Goal: Task Accomplishment & Management: Manage account settings

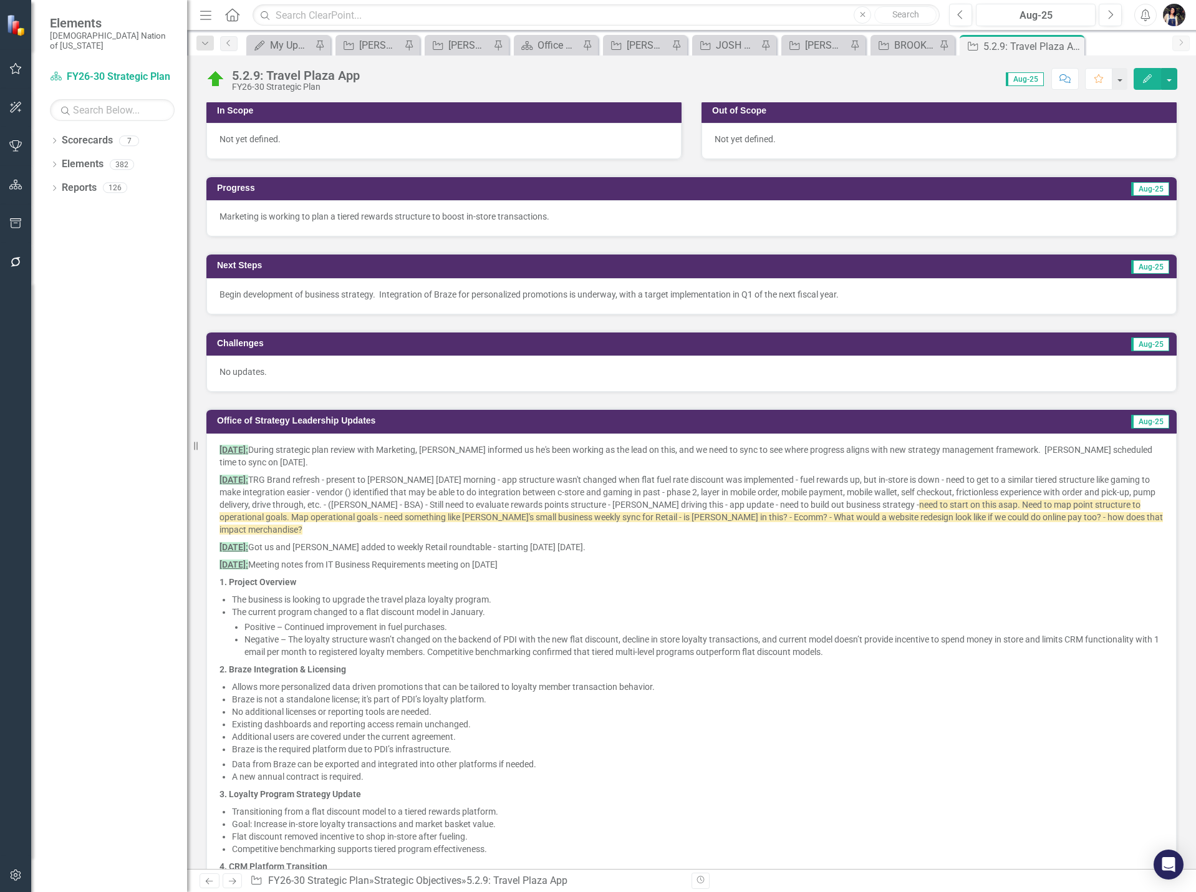
scroll to position [374, 0]
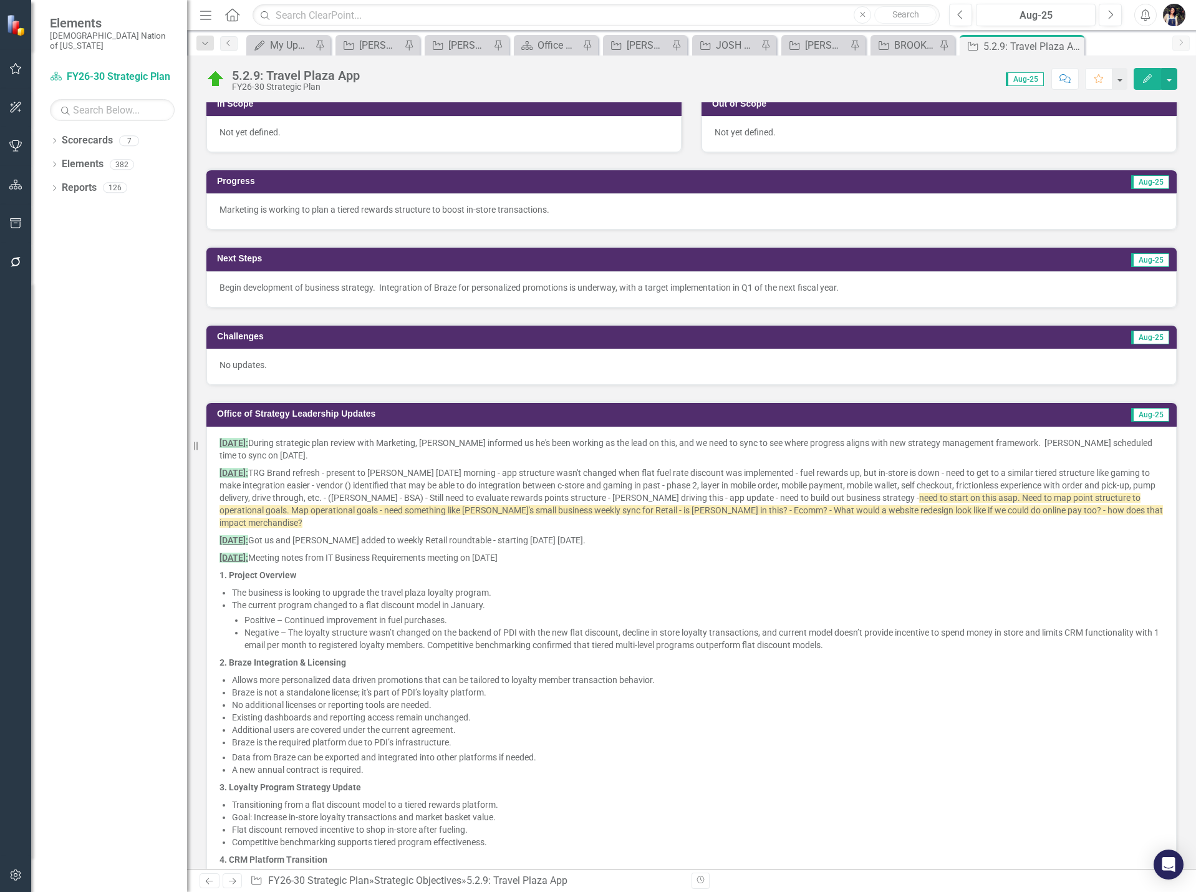
click at [233, 290] on p "Begin development of business strategy. Integration of Braze for personalized p…" at bounding box center [692, 287] width 944 height 12
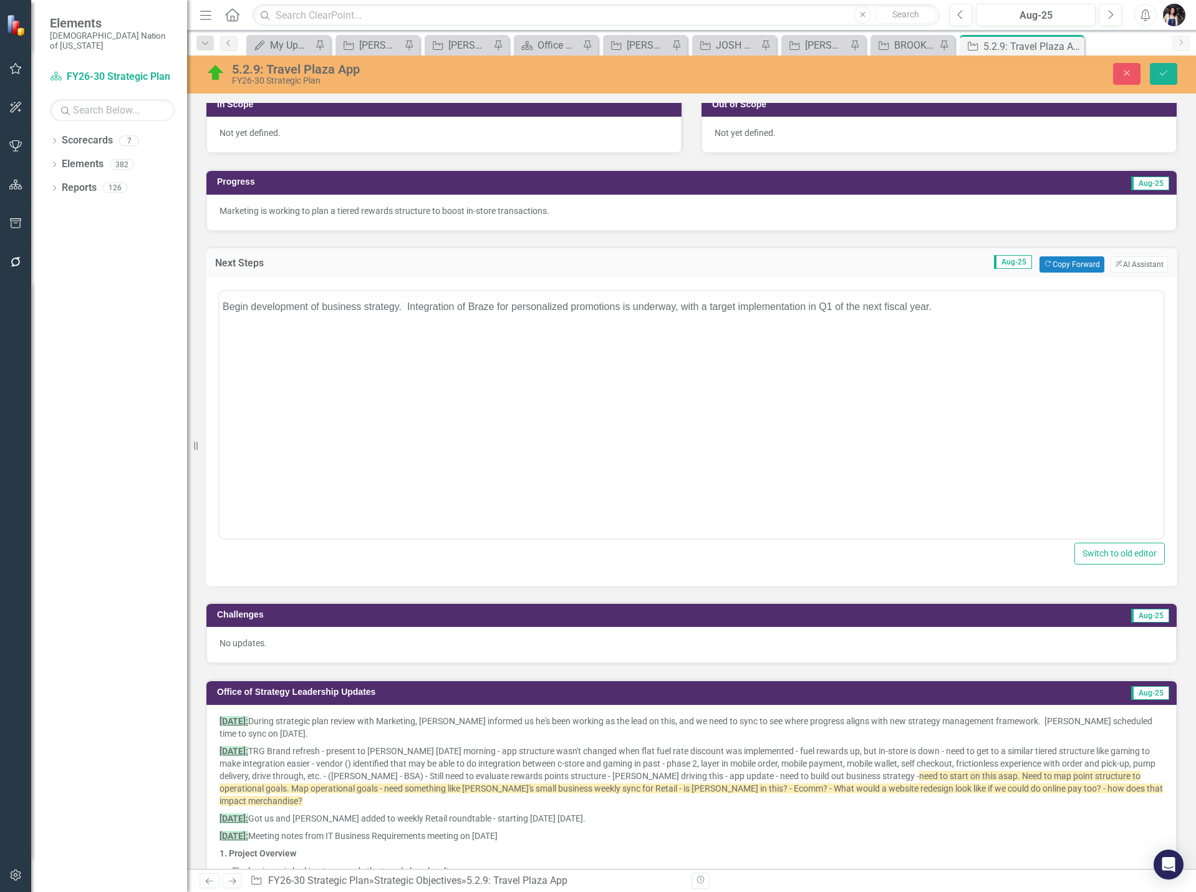
scroll to position [0, 0]
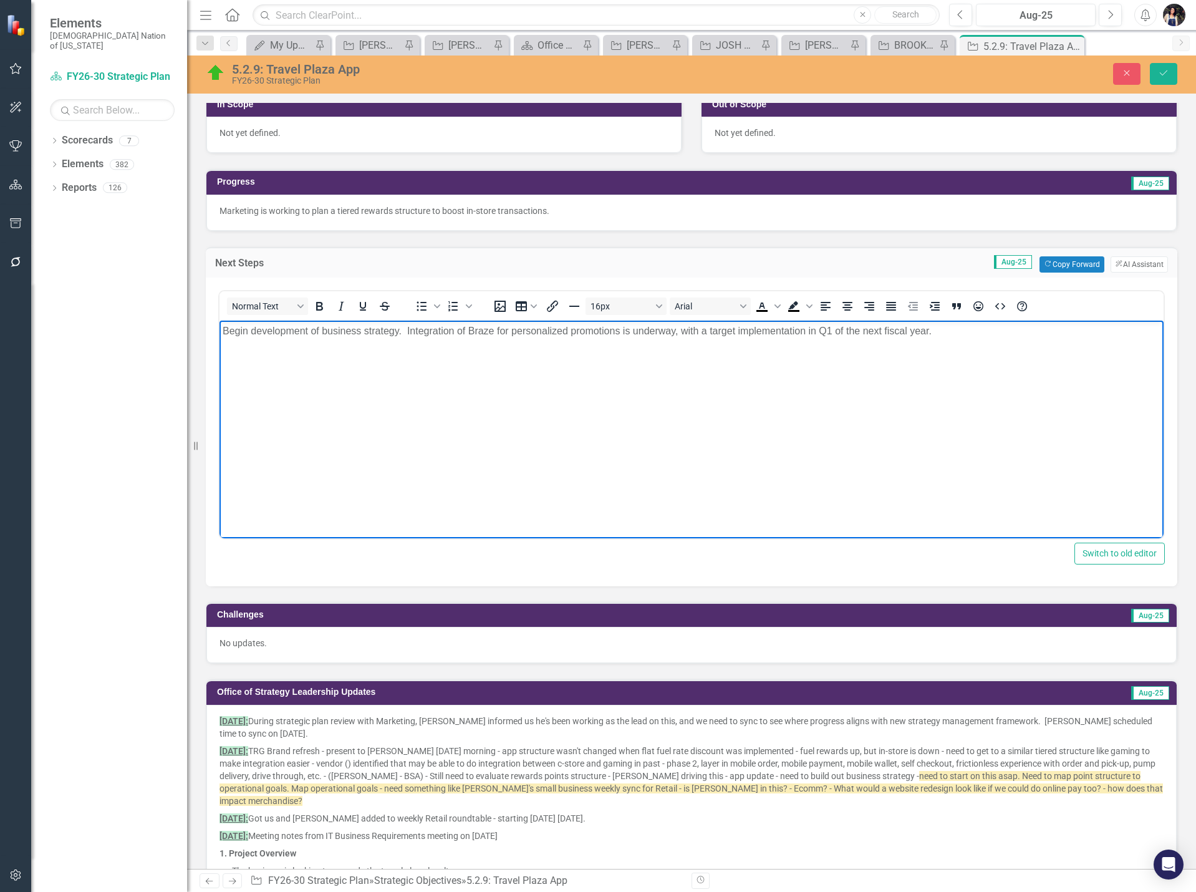
click at [232, 329] on p "Begin development of business strategy. Integration of Braze for personalized p…" at bounding box center [692, 330] width 938 height 15
drag, startPoint x: 739, startPoint y: 337, endPoint x: 736, endPoint y: 343, distance: 6.4
click at [737, 341] on body "Strategy will begin development of business strategy. Integration of Braze for …" at bounding box center [692, 413] width 944 height 187
click at [906, 332] on p "Strategy will begin development of business strategy. Integration of Braze for …" at bounding box center [692, 330] width 938 height 15
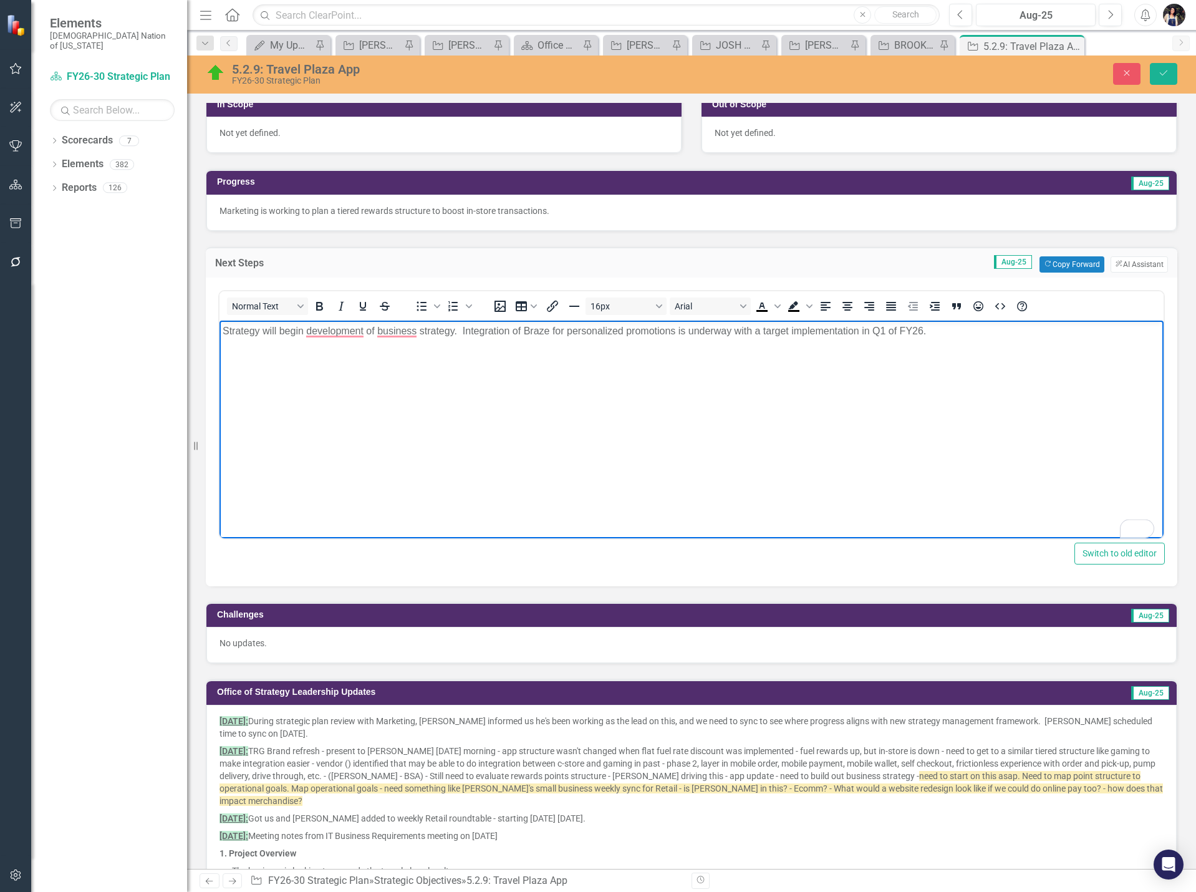
click at [1023, 437] on body "Strategy will begin development of business strategy. Integration of Braze for …" at bounding box center [692, 413] width 944 height 187
click at [1168, 76] on icon "Save" at bounding box center [1163, 73] width 11 height 9
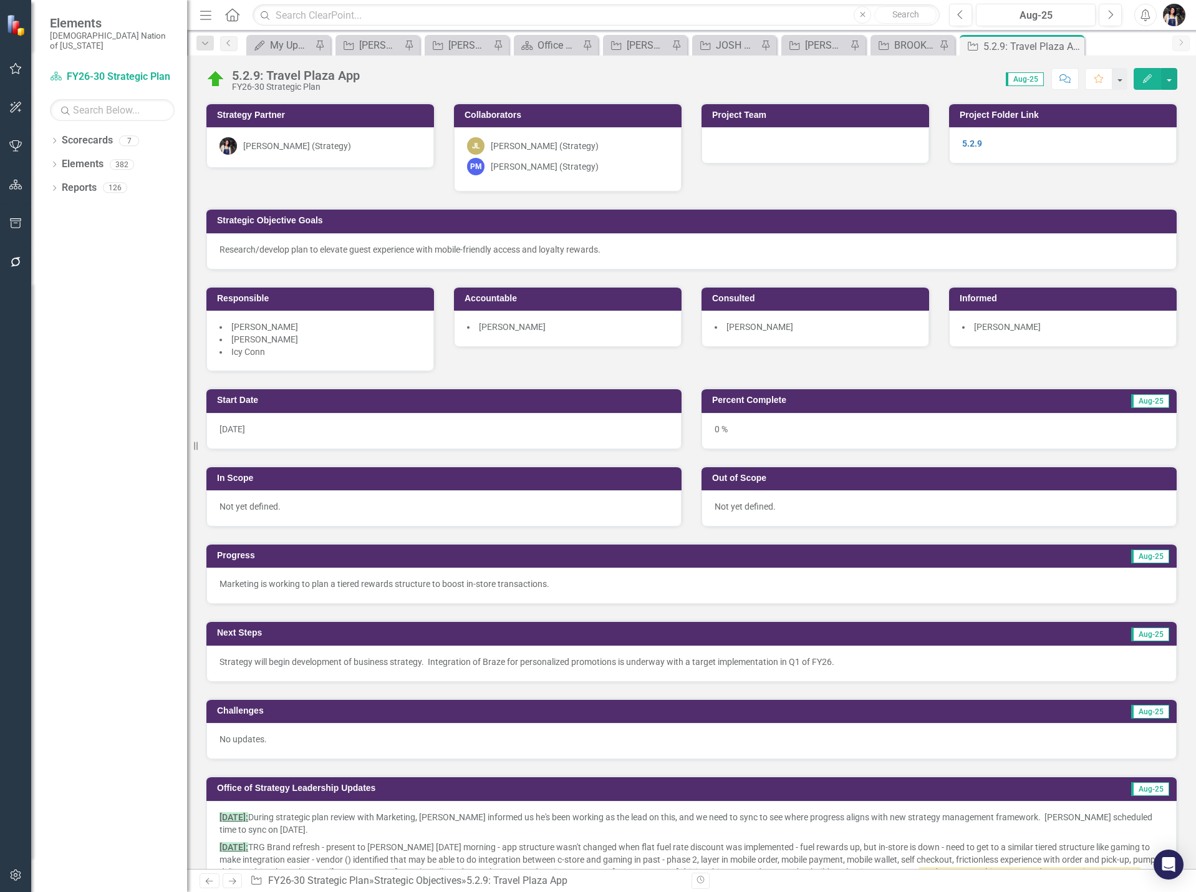
click at [755, 434] on div "0 %" at bounding box center [939, 431] width 475 height 36
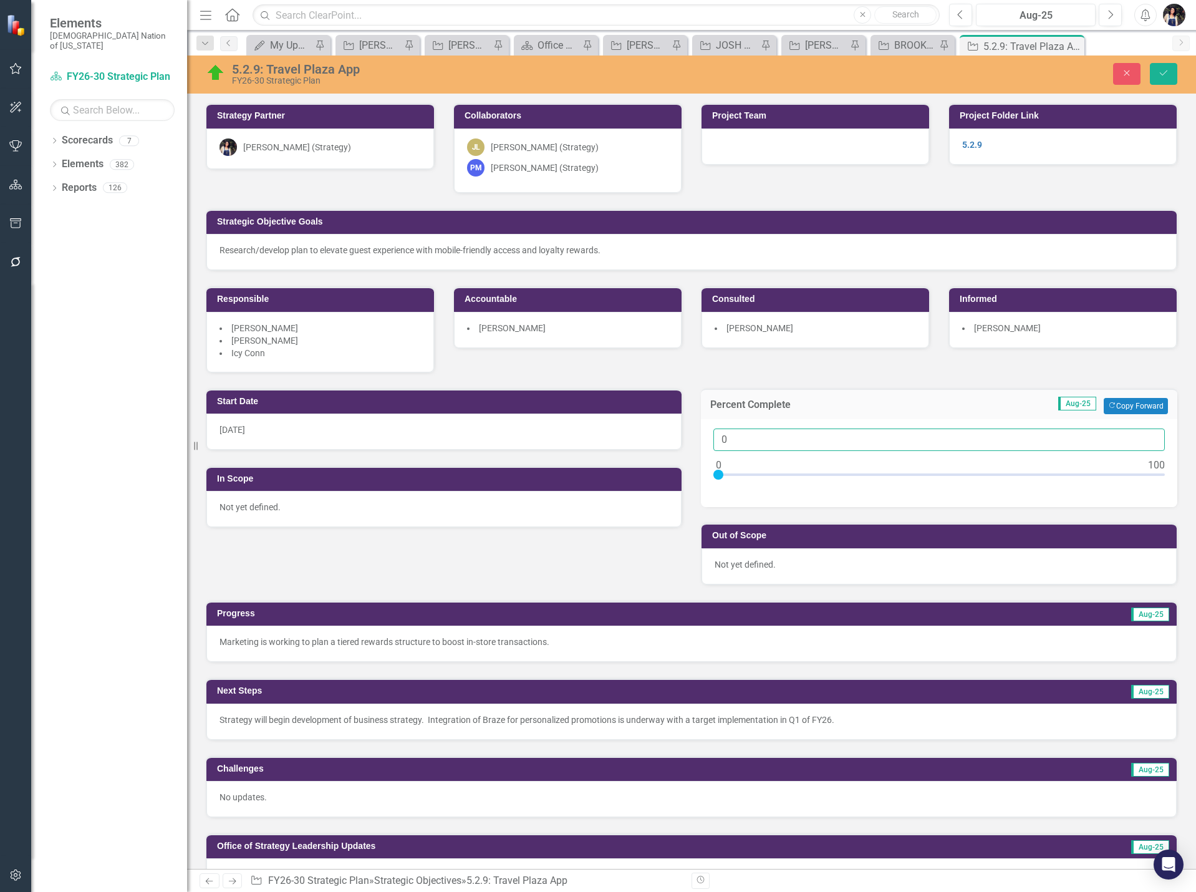
click at [764, 440] on input "0" at bounding box center [940, 440] width 452 height 23
type input "05"
click at [1157, 77] on button "Save" at bounding box center [1163, 74] width 27 height 22
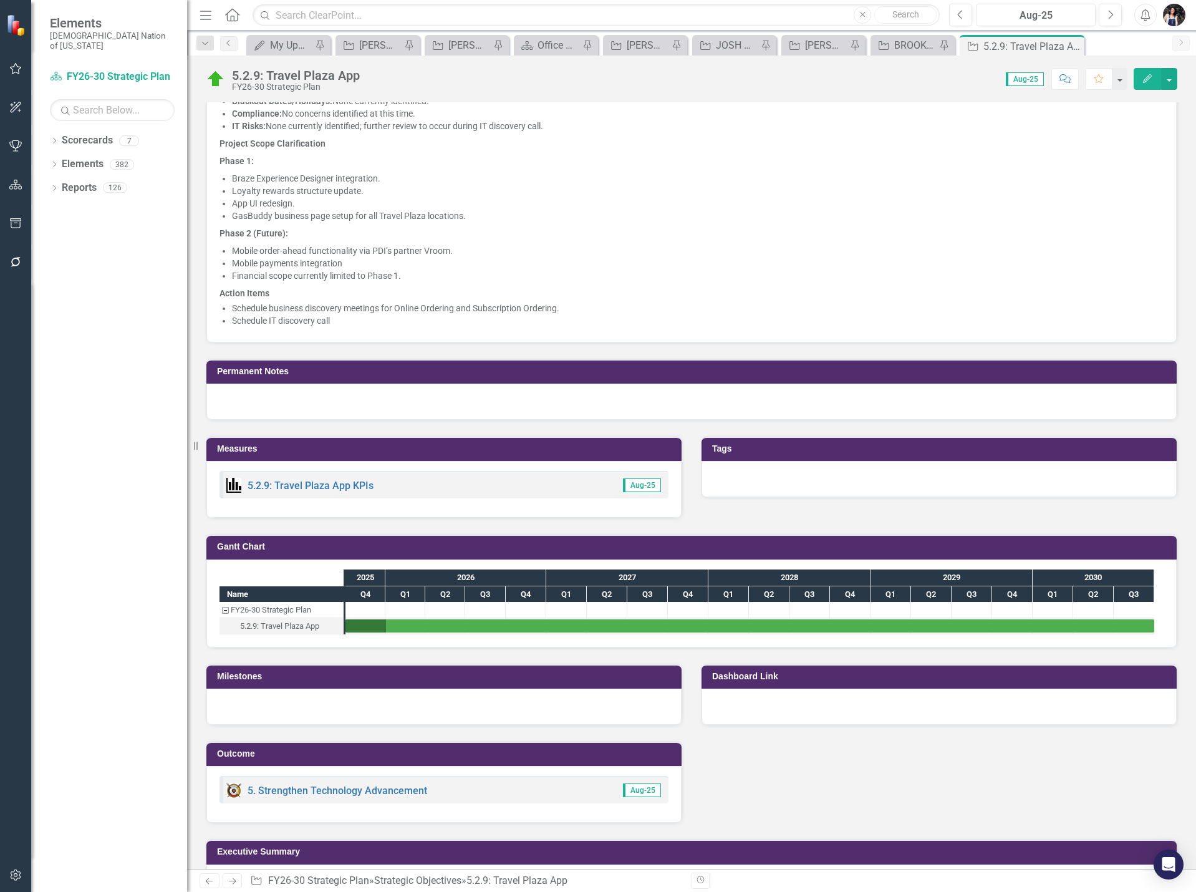
scroll to position [1283, 0]
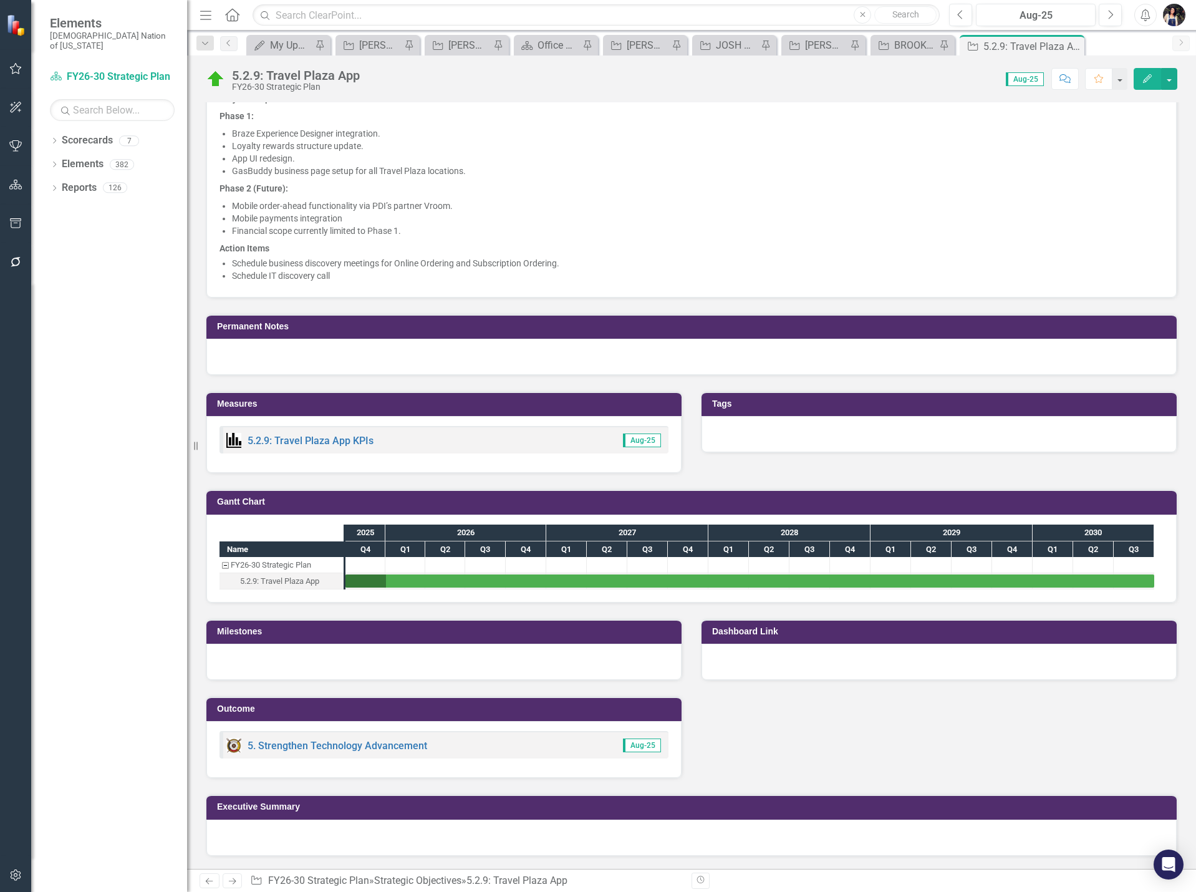
click at [779, 664] on div at bounding box center [939, 662] width 475 height 36
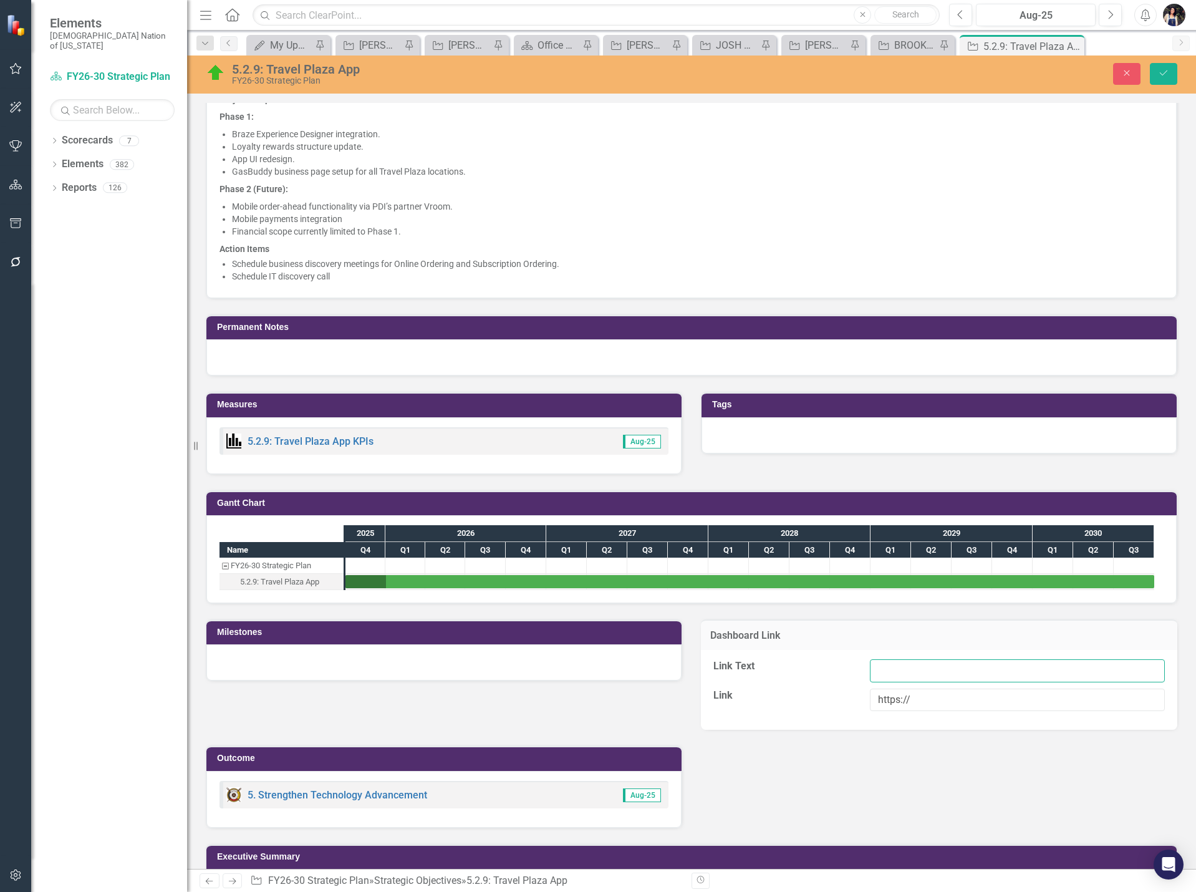
click at [903, 671] on input "Link Text" at bounding box center [1017, 670] width 295 height 23
paste input "[URL][DOMAIN_NAME]"
type input "[URL][DOMAIN_NAME]"
click at [933, 700] on input "https://" at bounding box center [1017, 700] width 295 height 23
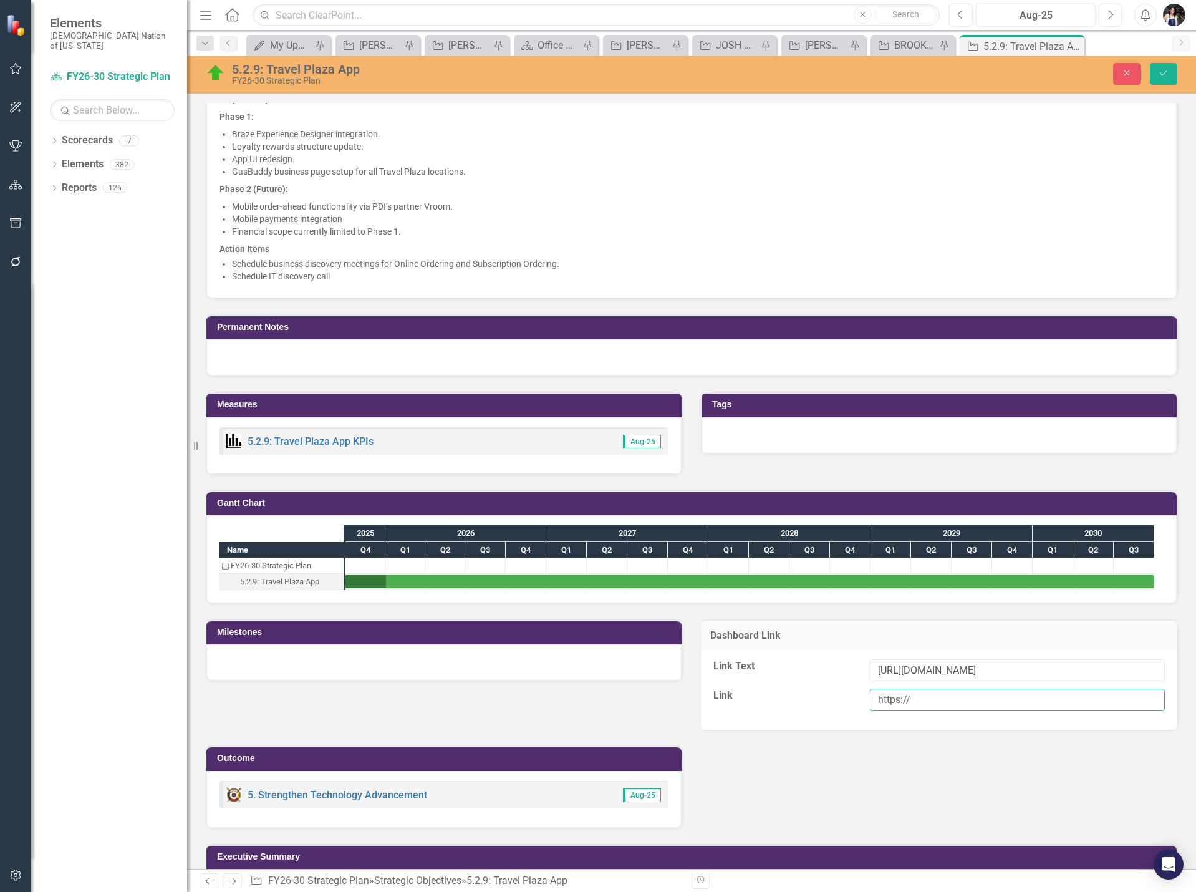
scroll to position [0, 0]
drag, startPoint x: 916, startPoint y: 700, endPoint x: 843, endPoint y: 717, distance: 74.4
click at [843, 718] on div "Link Text [URL][DOMAIN_NAME] Link https://" at bounding box center [939, 690] width 477 height 80
paste input "[DOMAIN_NAME][URL]"
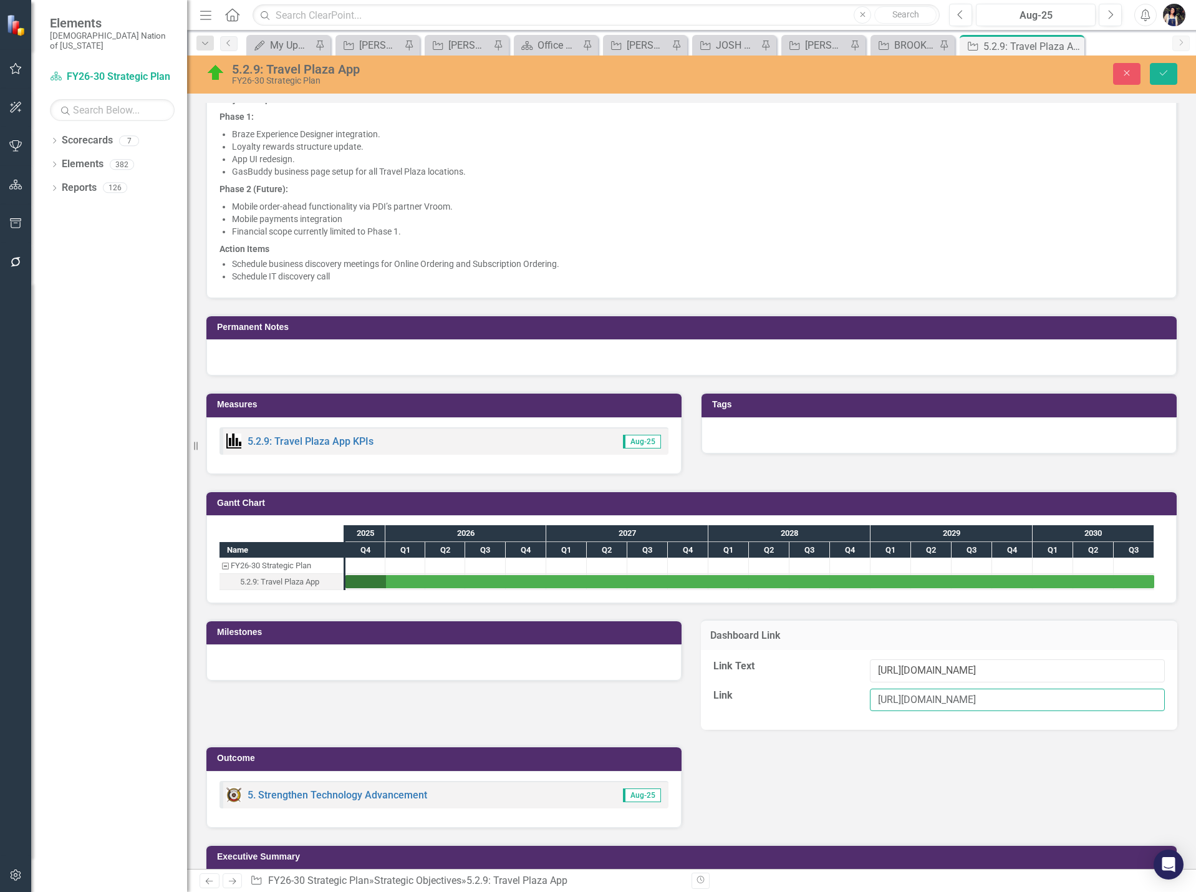
type input "[URL][DOMAIN_NAME]"
click at [915, 672] on input "[URL][DOMAIN_NAME]" at bounding box center [1017, 670] width 295 height 23
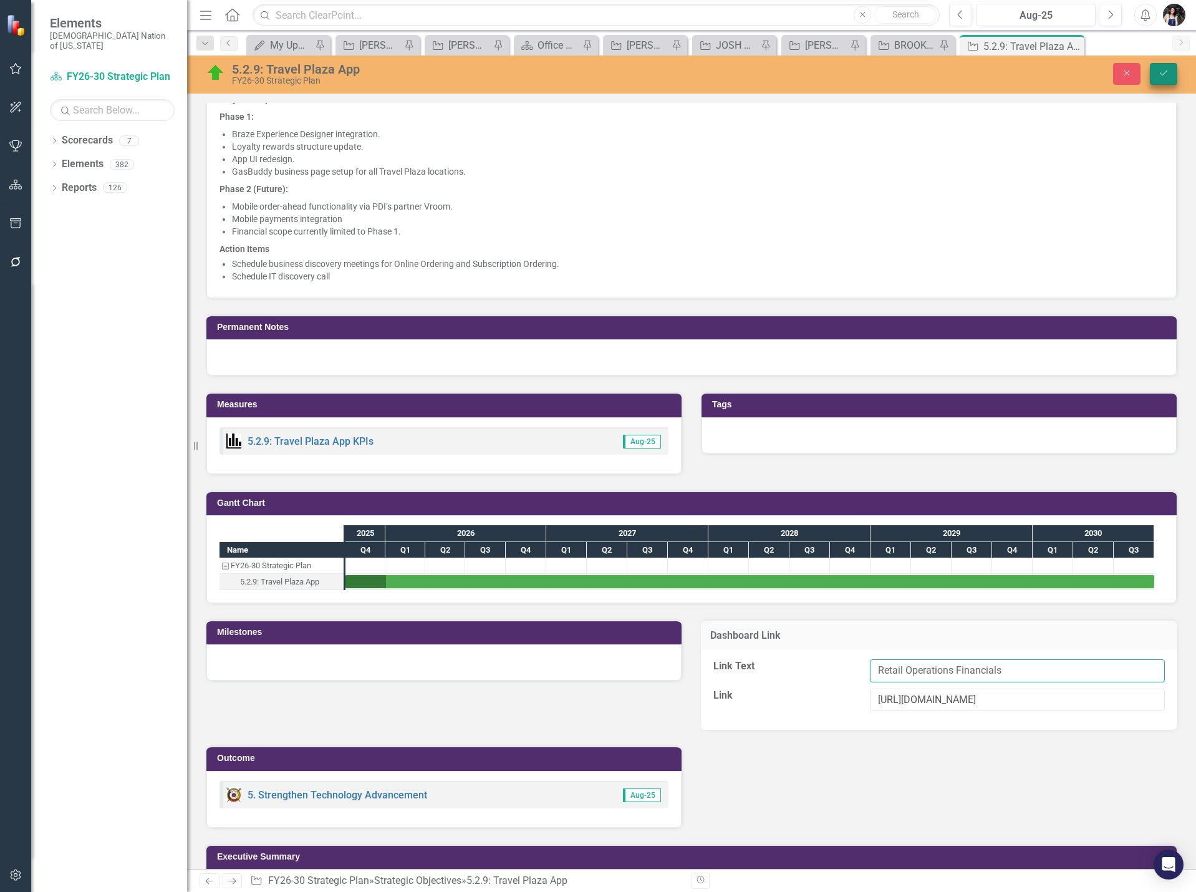
type input "Retail Operations Financials"
click at [1163, 75] on icon "Save" at bounding box center [1163, 73] width 11 height 9
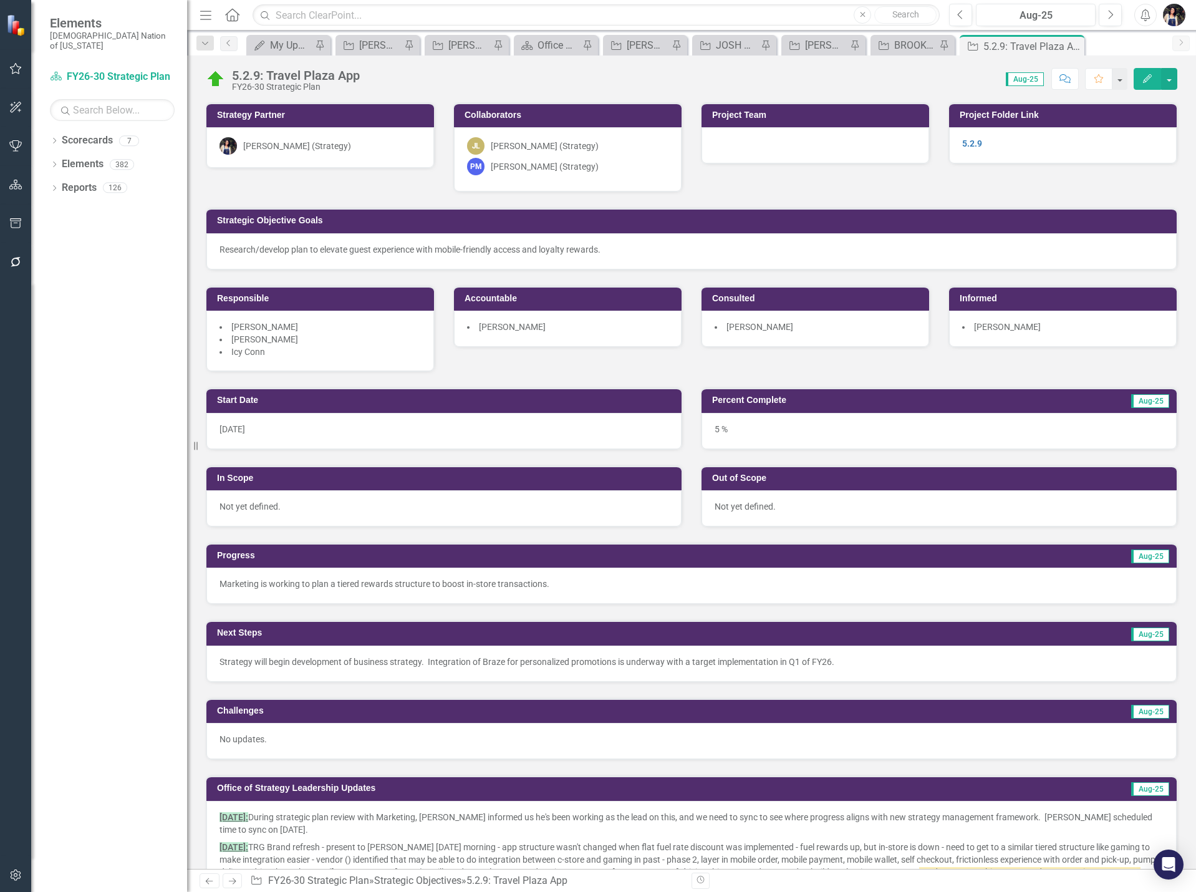
click at [1017, 152] on div "5.2.9" at bounding box center [1063, 145] width 228 height 36
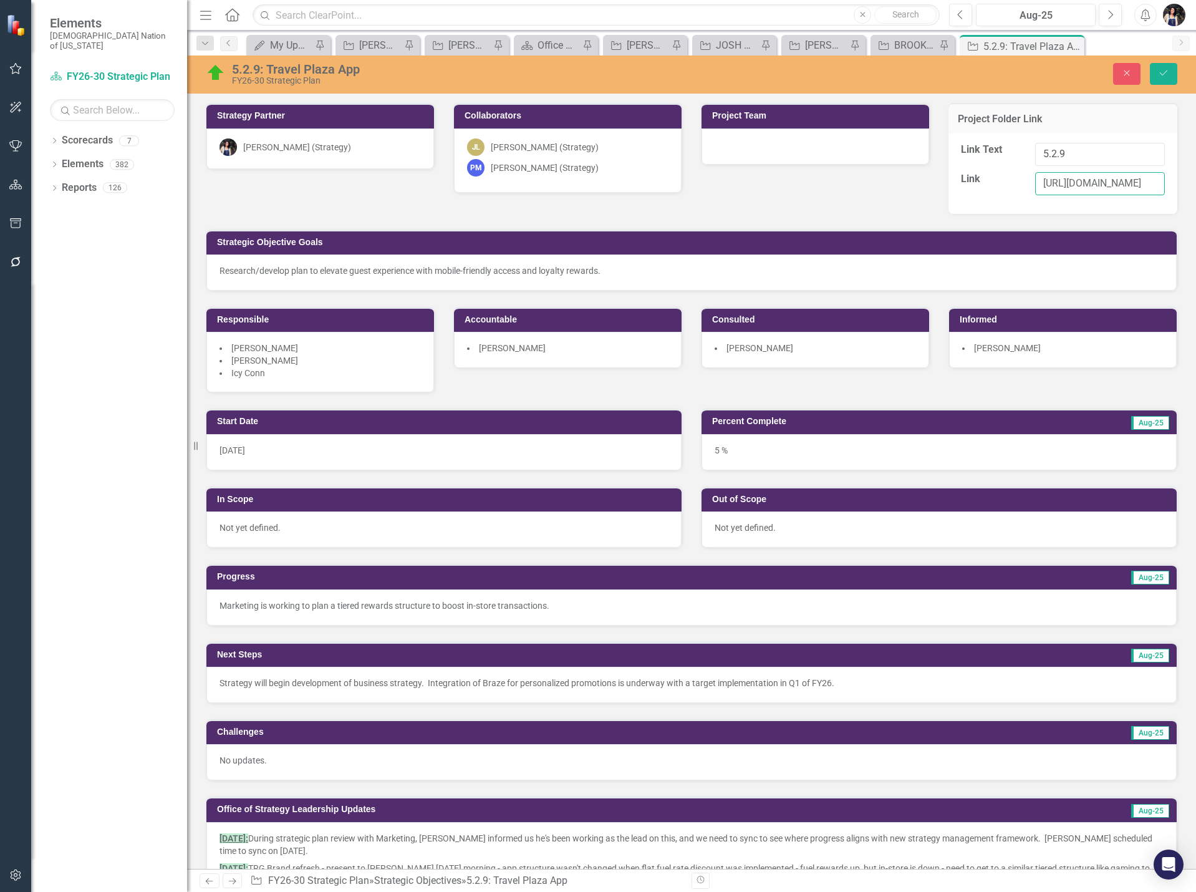
click at [1080, 184] on input "[URL][DOMAIN_NAME]" at bounding box center [1101, 183] width 130 height 23
paste input "hbmNzg"
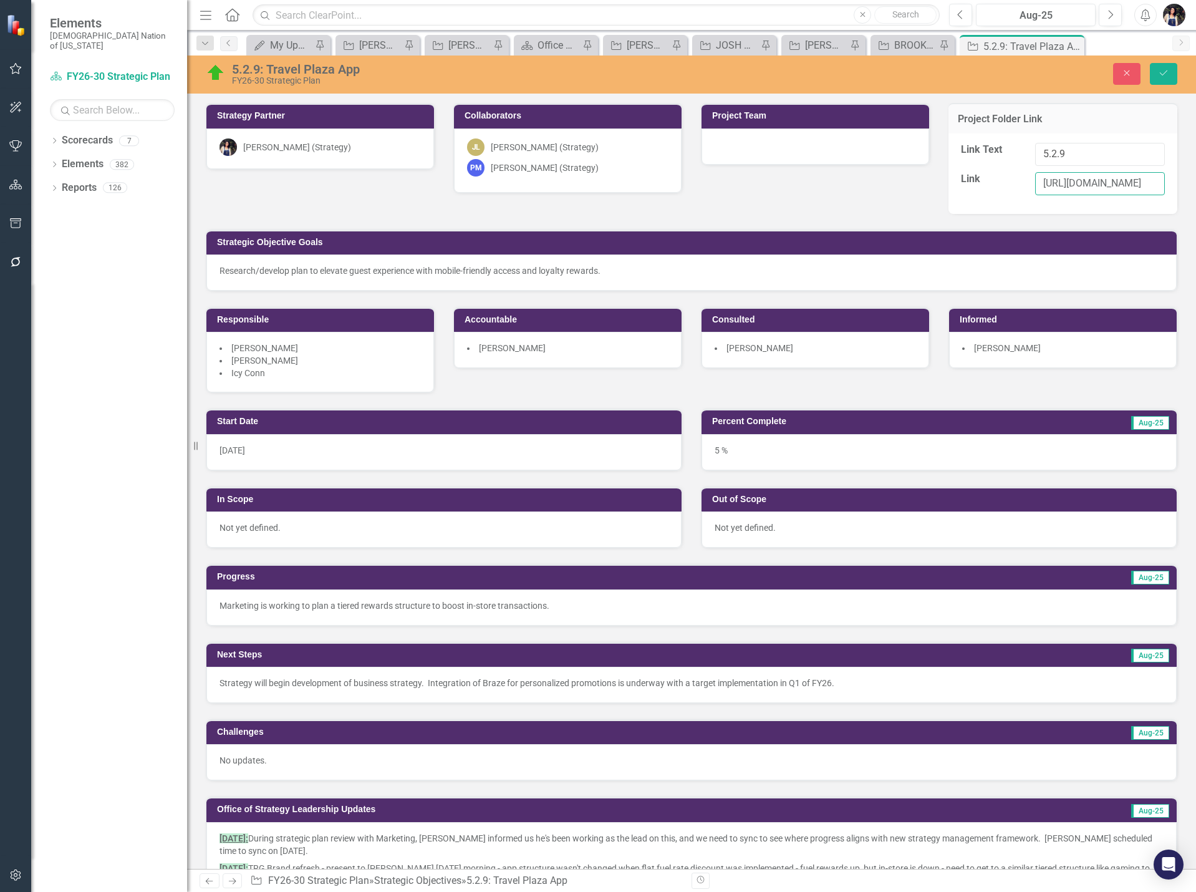
type input "[URL][DOMAIN_NAME]"
click at [1089, 158] on input "5.2.9" at bounding box center [1101, 154] width 130 height 23
type input "5.2.9 Travel Plaza App"
click at [1162, 70] on icon "Save" at bounding box center [1163, 73] width 11 height 9
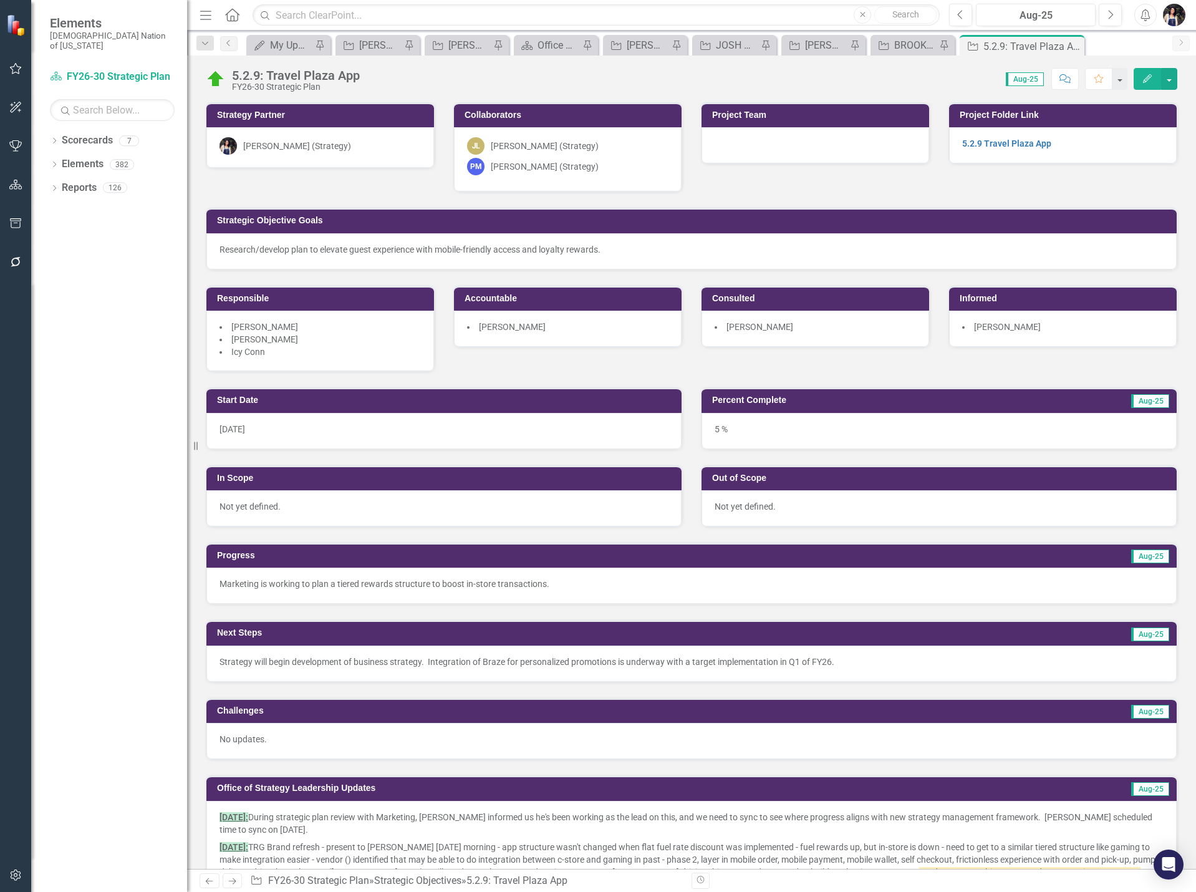
click at [279, 430] on div "[DATE]" at bounding box center [443, 431] width 475 height 36
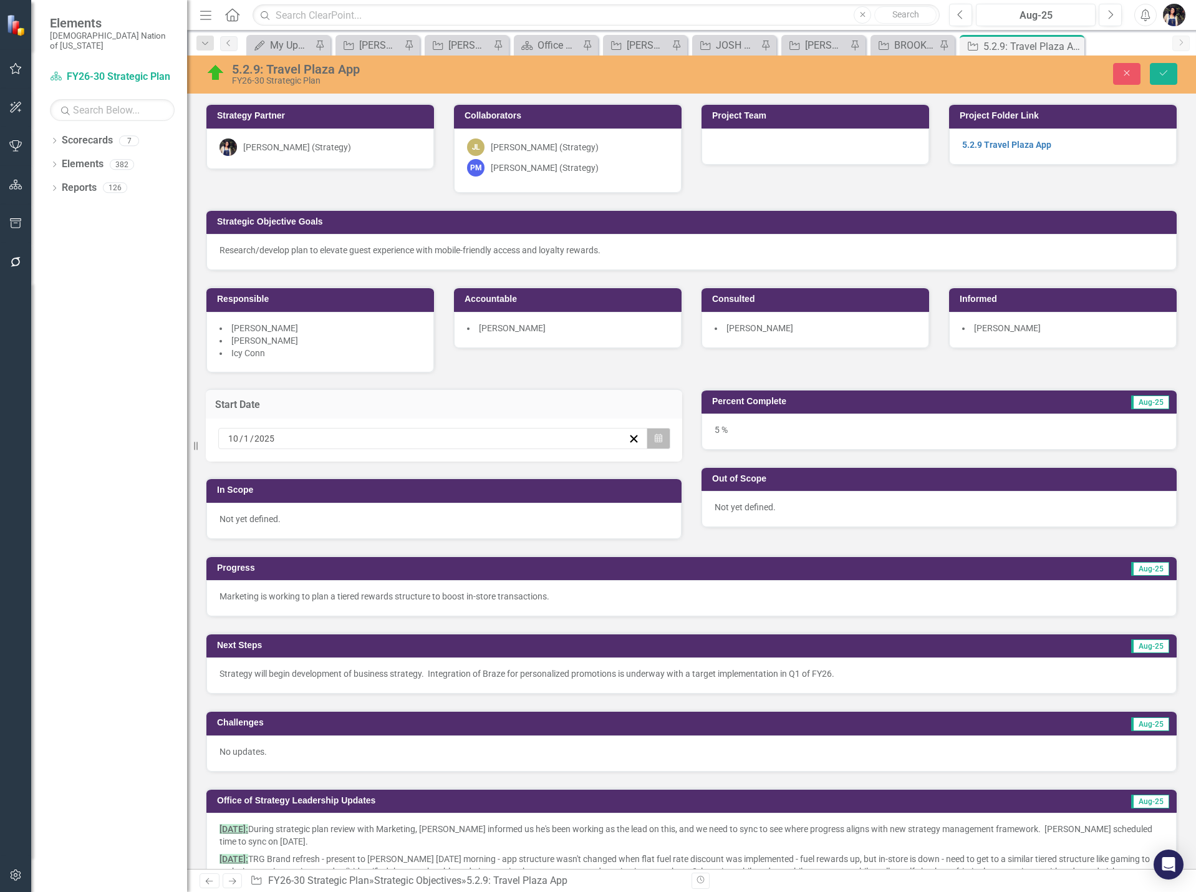
click at [655, 439] on icon "button" at bounding box center [658, 438] width 7 height 9
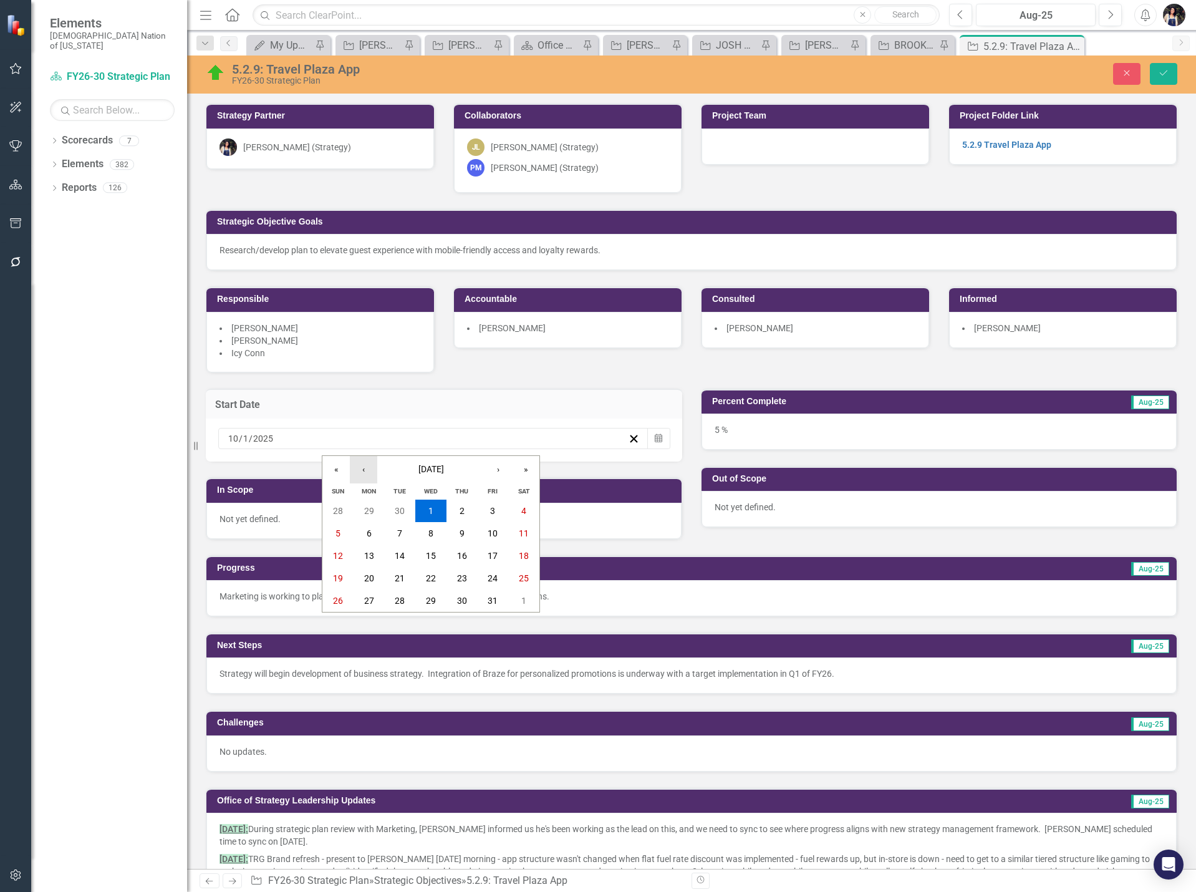
click at [365, 474] on button "‹" at bounding box center [363, 469] width 27 height 27
click at [399, 513] on abbr "1" at bounding box center [399, 511] width 5 height 10
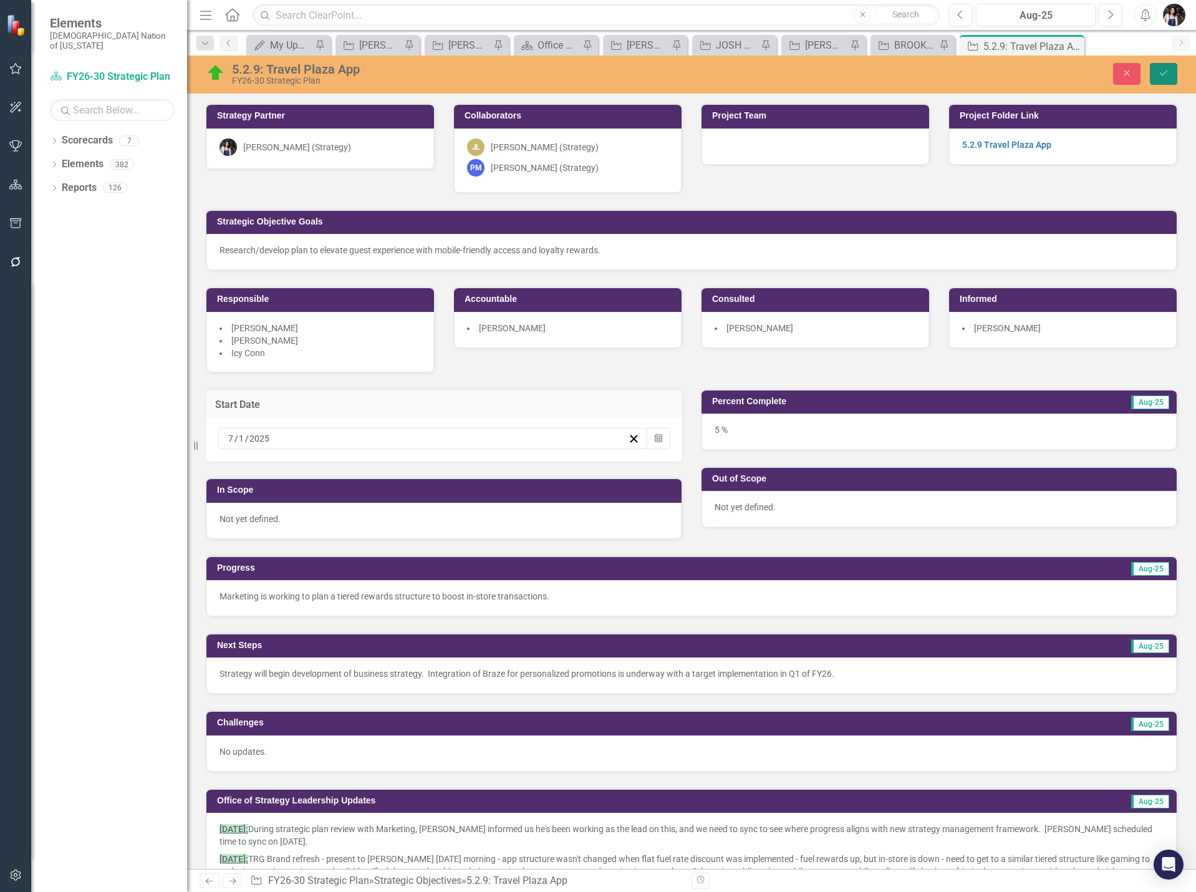
click at [1165, 74] on icon "Save" at bounding box center [1163, 73] width 11 height 9
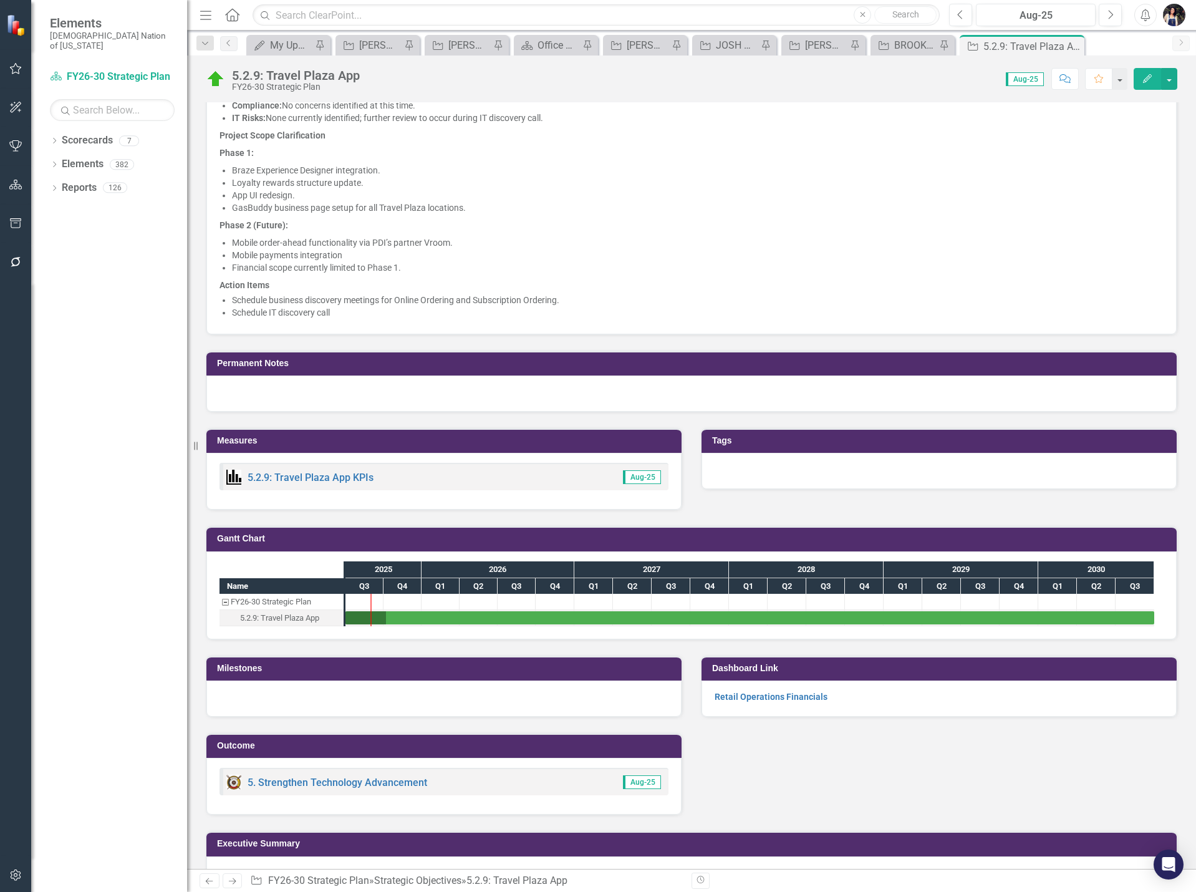
scroll to position [1283, 0]
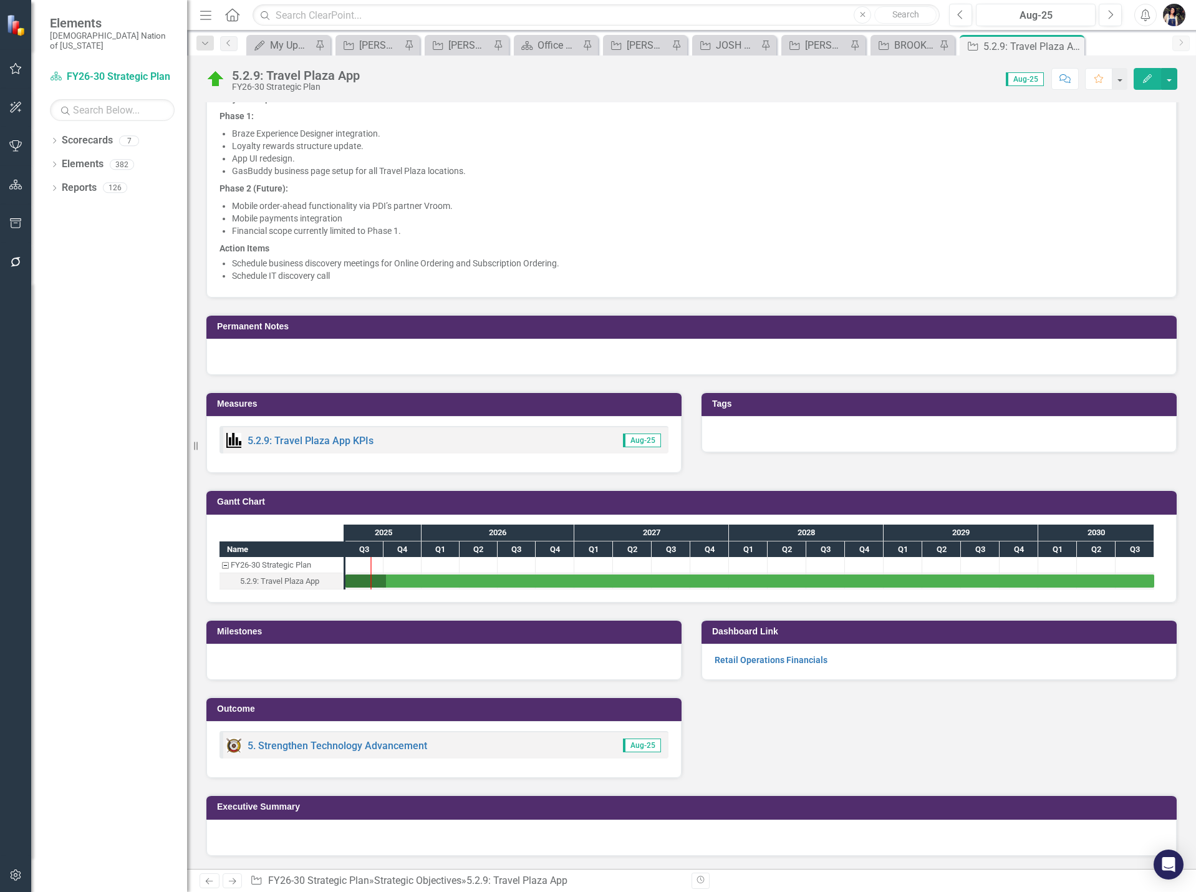
click at [209, 16] on icon "Menu" at bounding box center [206, 14] width 16 height 13
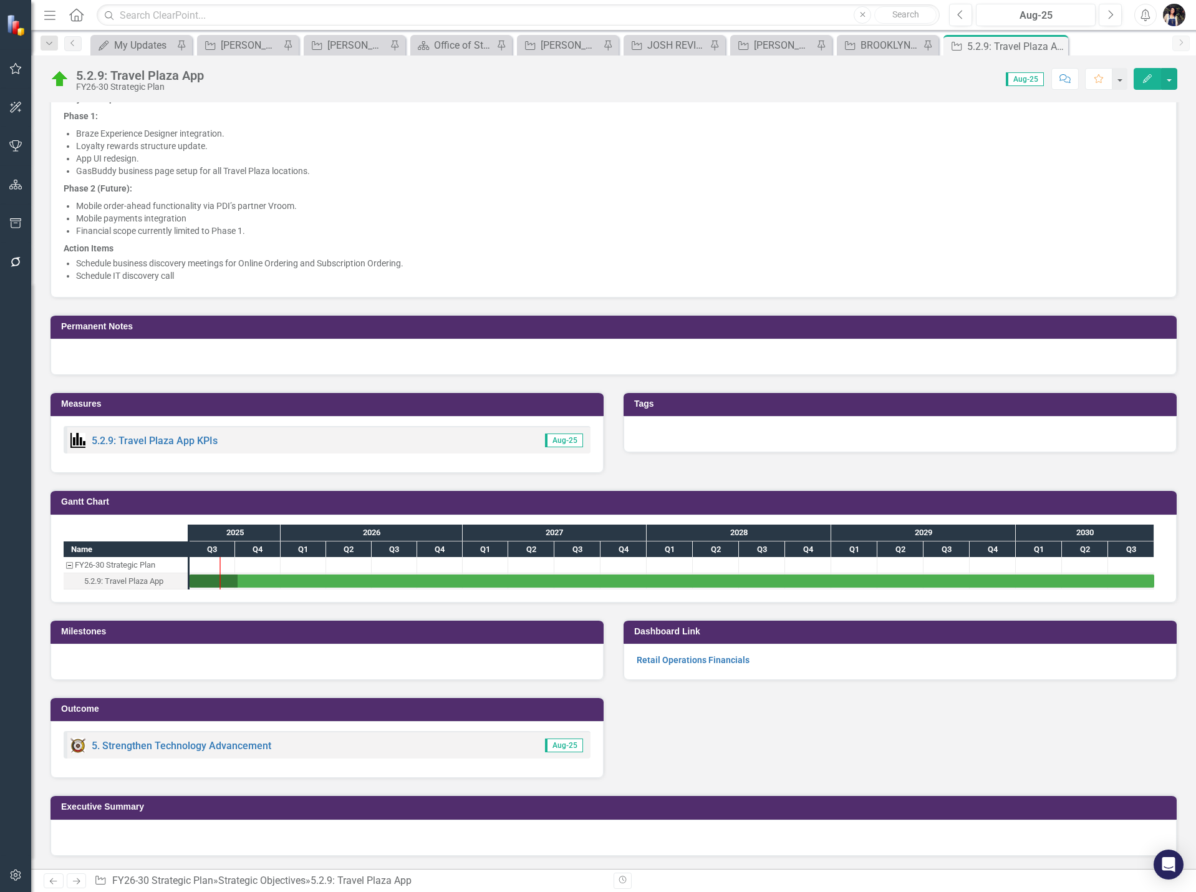
scroll to position [1258, 0]
click at [152, 46] on div "My Updates" at bounding box center [143, 45] width 59 height 16
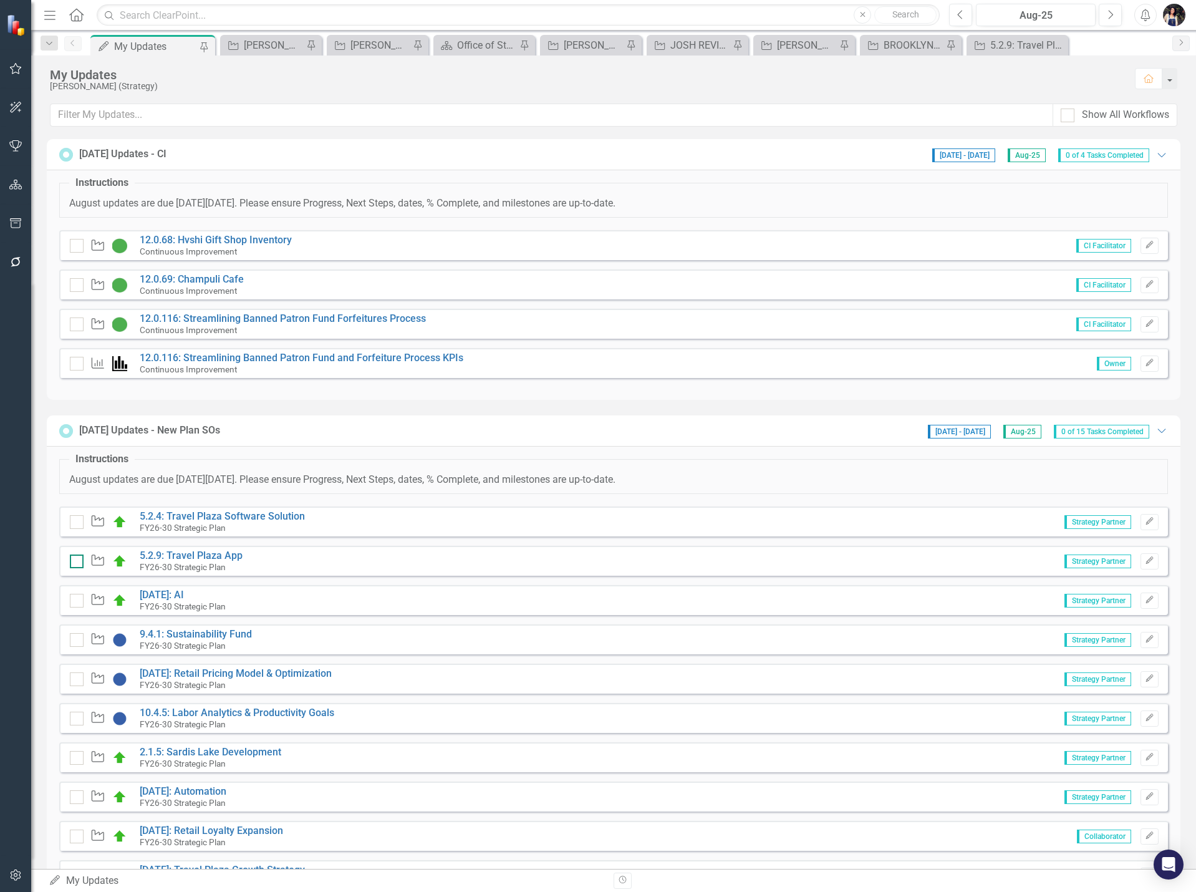
click at [75, 562] on input "checkbox" at bounding box center [74, 559] width 8 height 8
checkbox input "true"
click at [248, 515] on link "5.2.4: Travel Plaza Software Solution" at bounding box center [222, 516] width 165 height 12
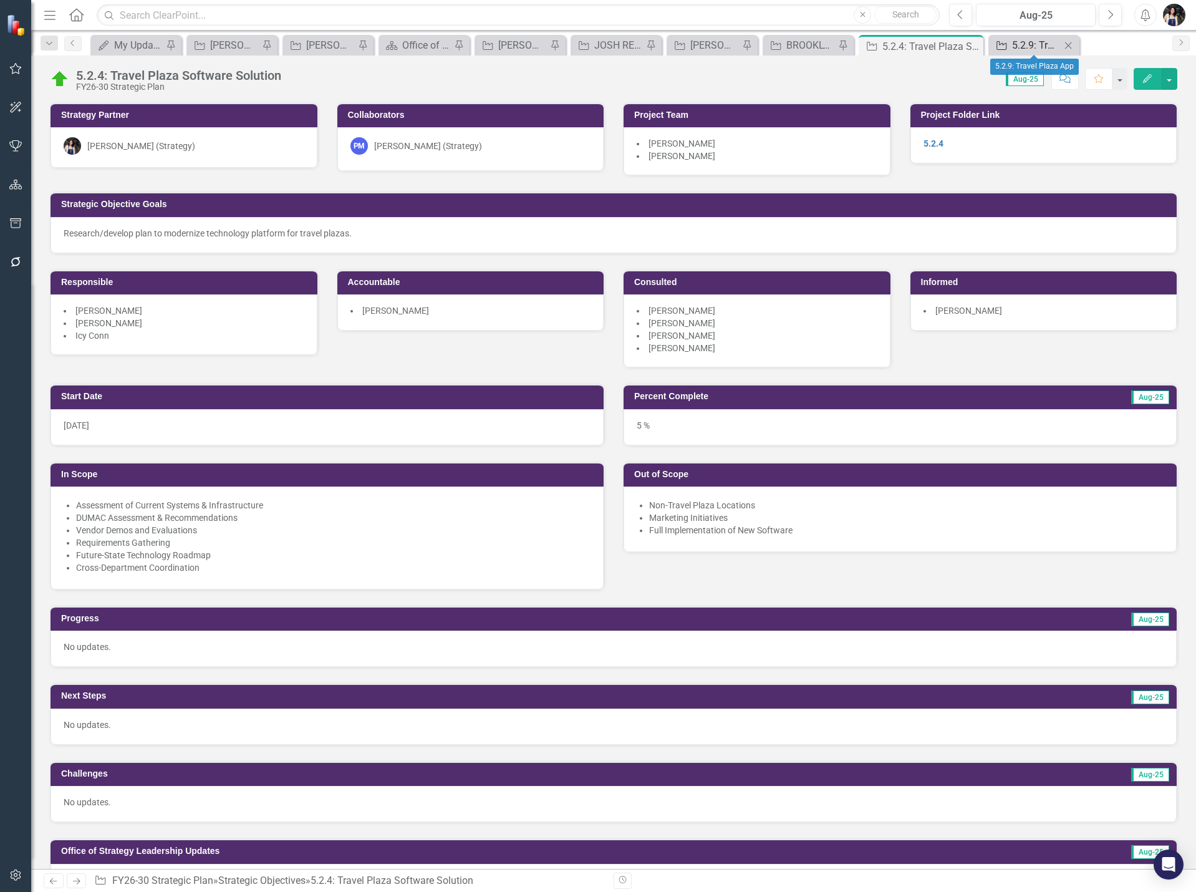
click at [1046, 44] on div "5.2.9: Travel Plaza App" at bounding box center [1036, 45] width 49 height 16
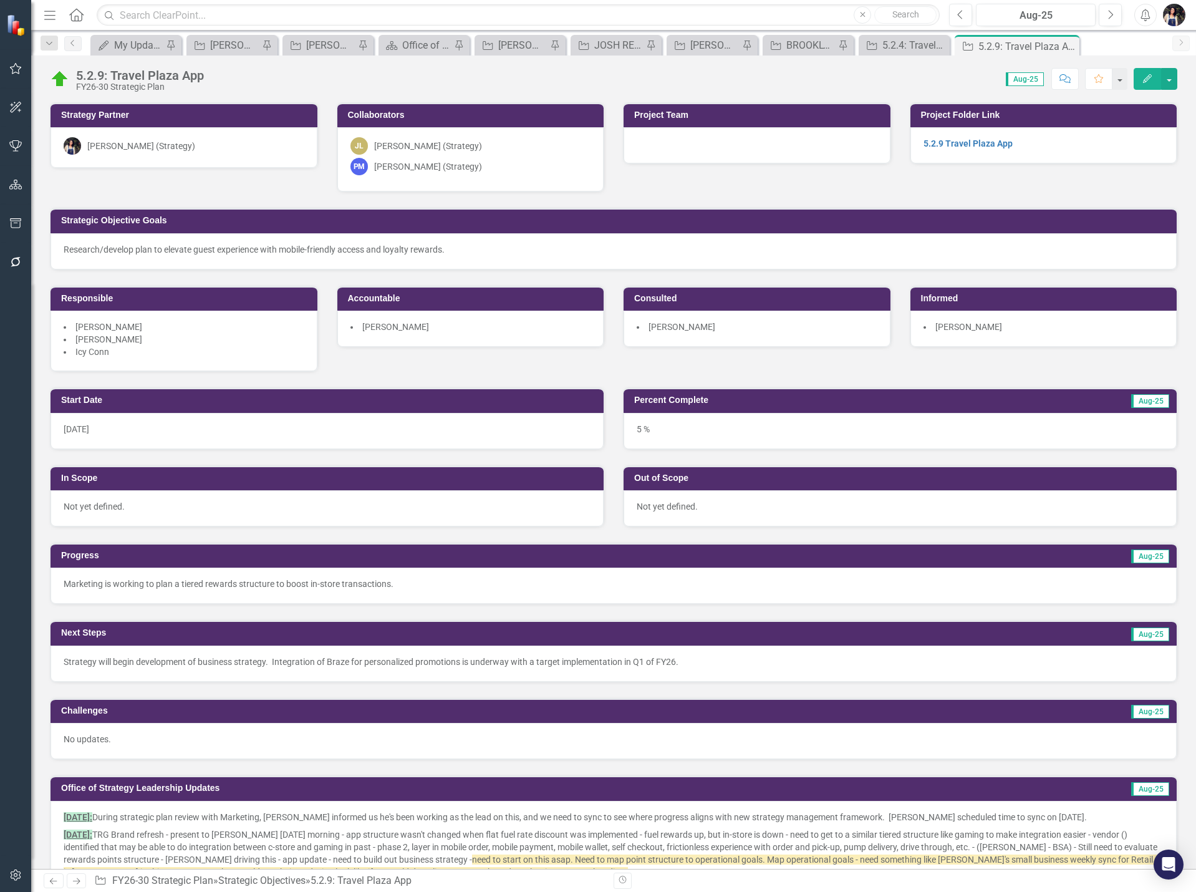
click at [499, 152] on div "[PERSON_NAME] (Strategy)" at bounding box center [471, 145] width 241 height 17
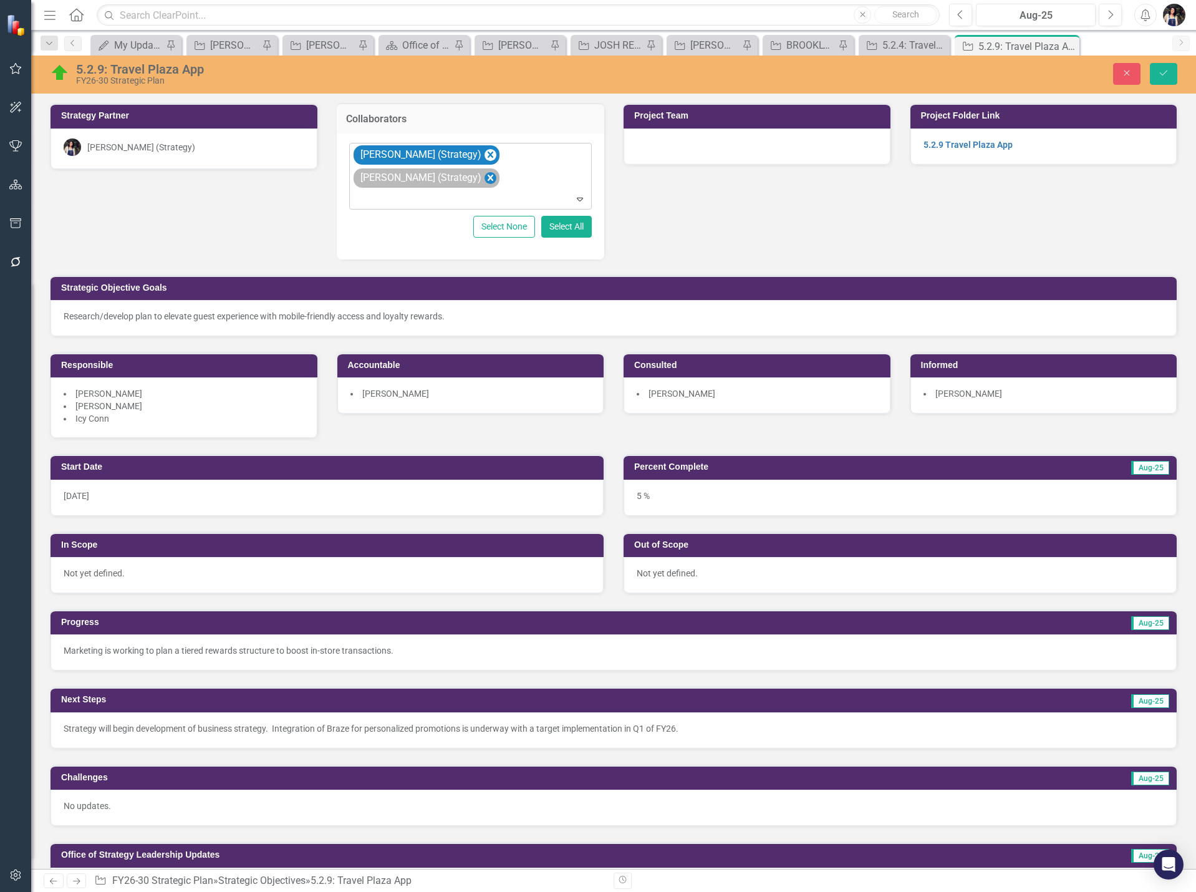
click at [484, 179] on icon "Remove Paul Moseley (Strategy)" at bounding box center [490, 178] width 12 height 16
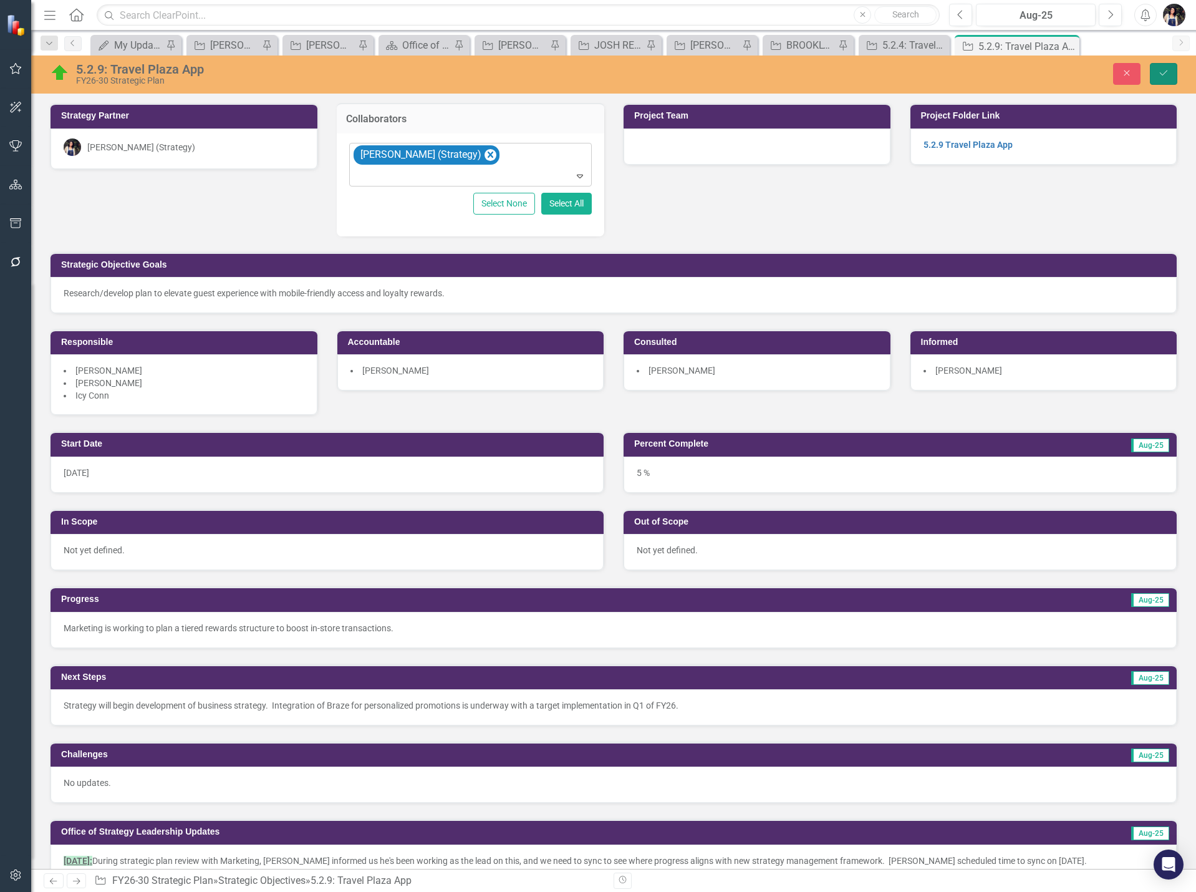
click at [1161, 72] on icon "Save" at bounding box center [1163, 73] width 11 height 9
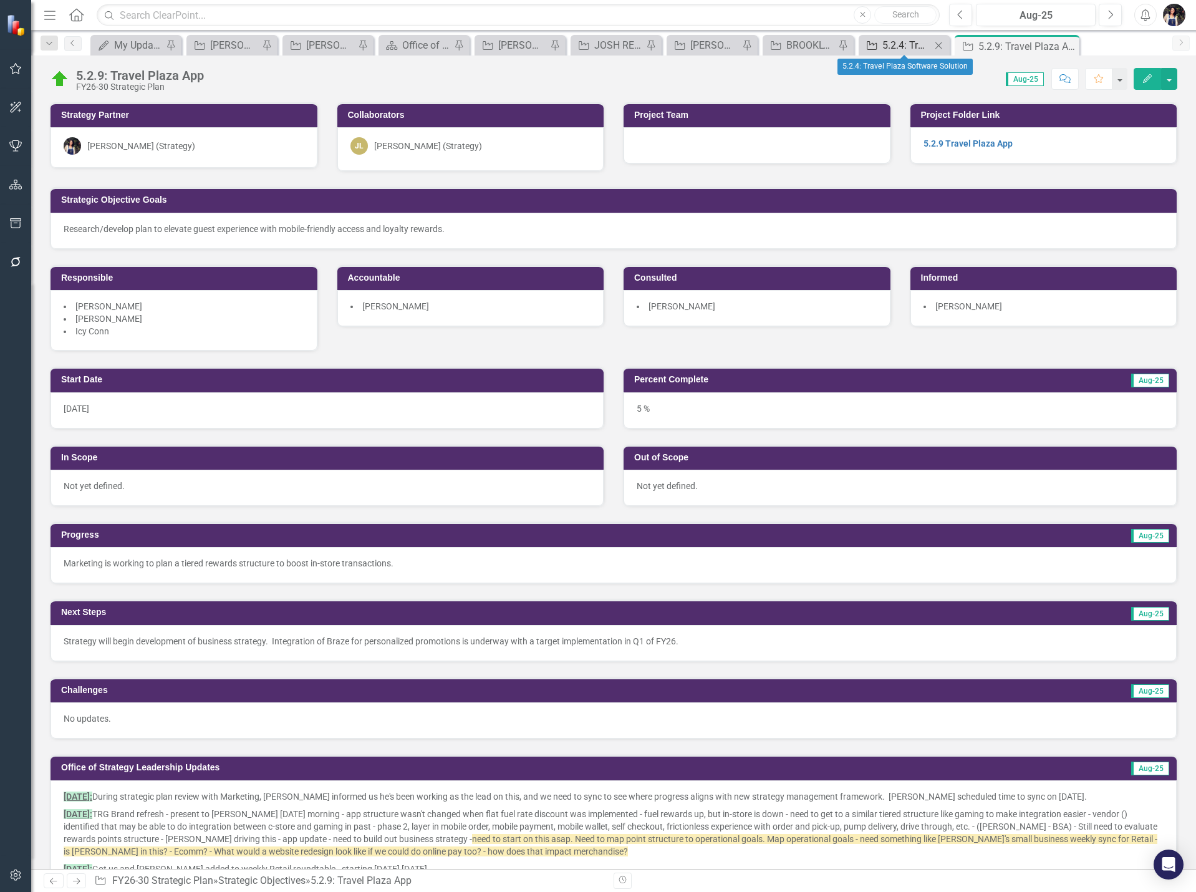
click at [904, 46] on div "5.2.4: Travel Plaza Software Solution" at bounding box center [907, 45] width 49 height 16
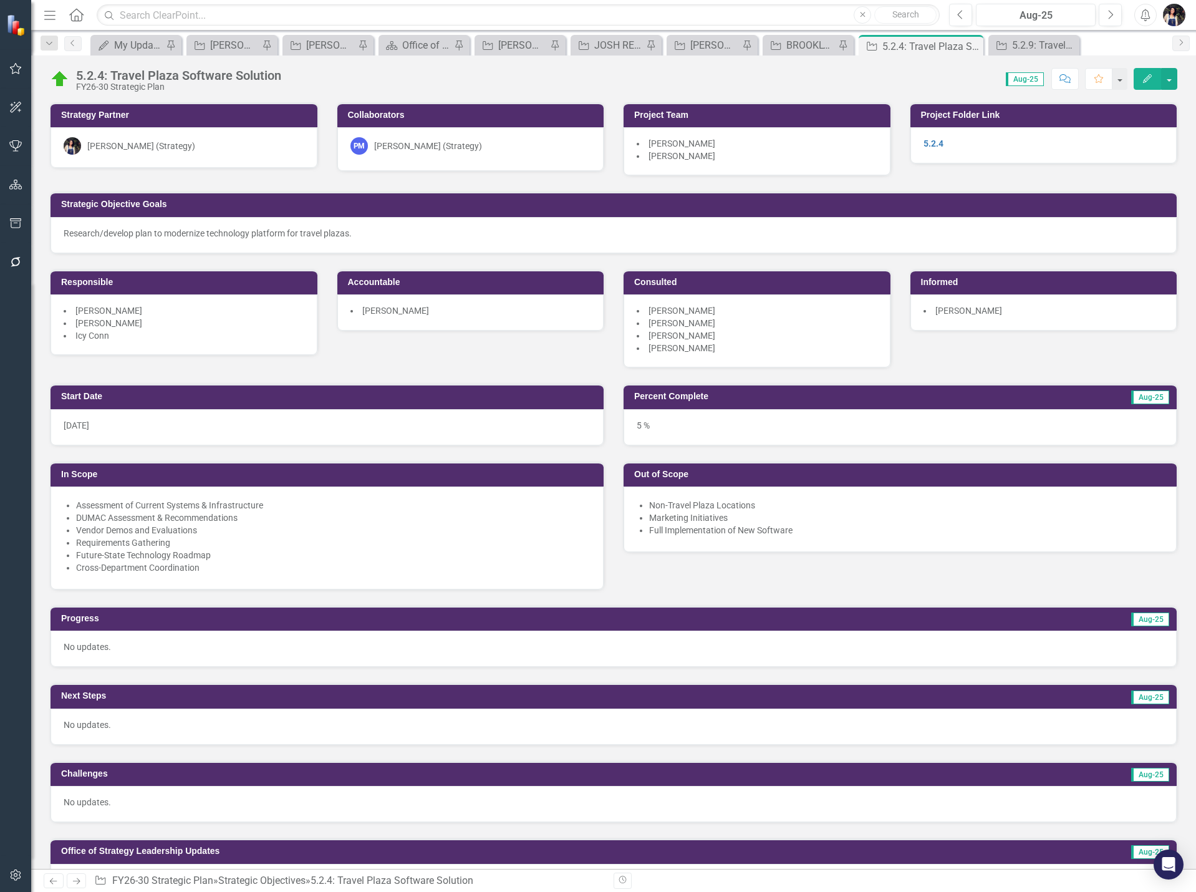
click at [482, 147] on div "PM [PERSON_NAME] (Strategy)" at bounding box center [471, 145] width 241 height 17
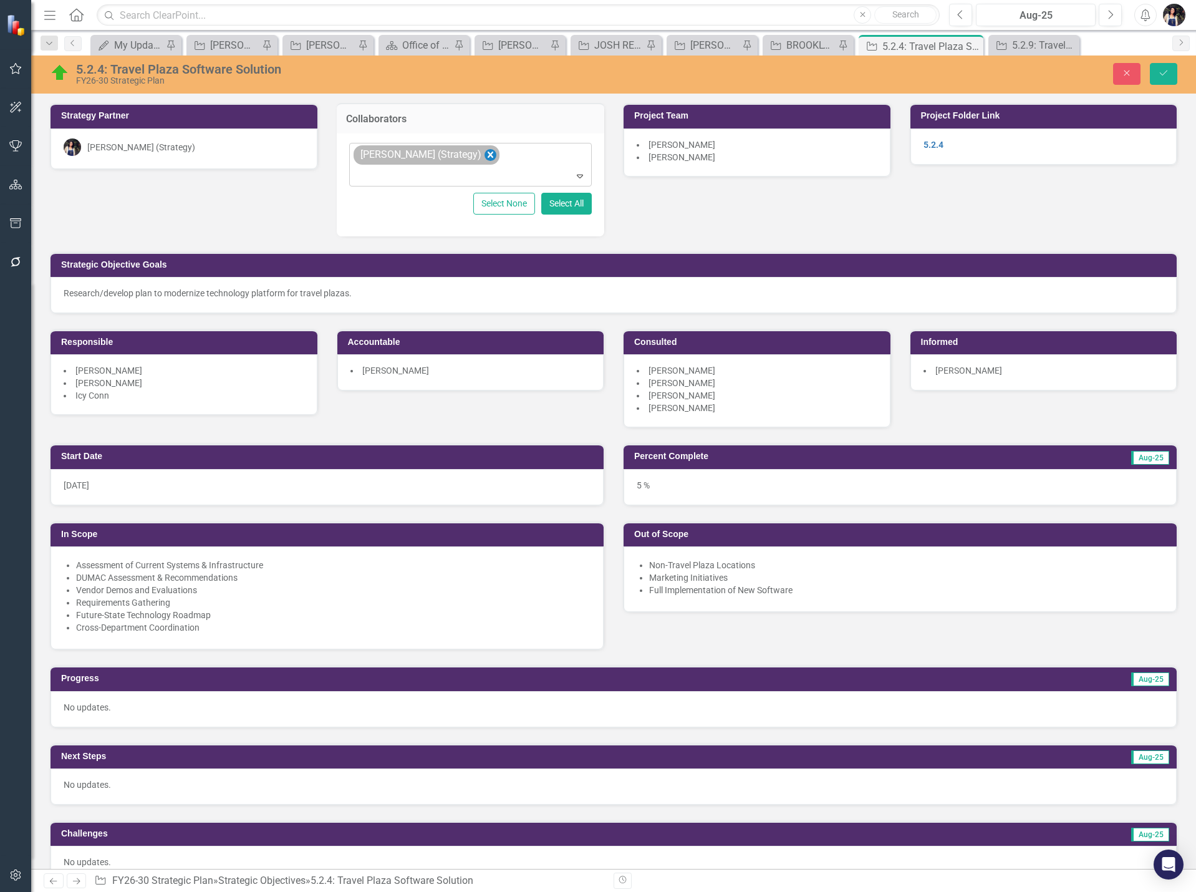
click at [484, 153] on icon "Remove Paul Moseley (Strategy)" at bounding box center [490, 155] width 12 height 16
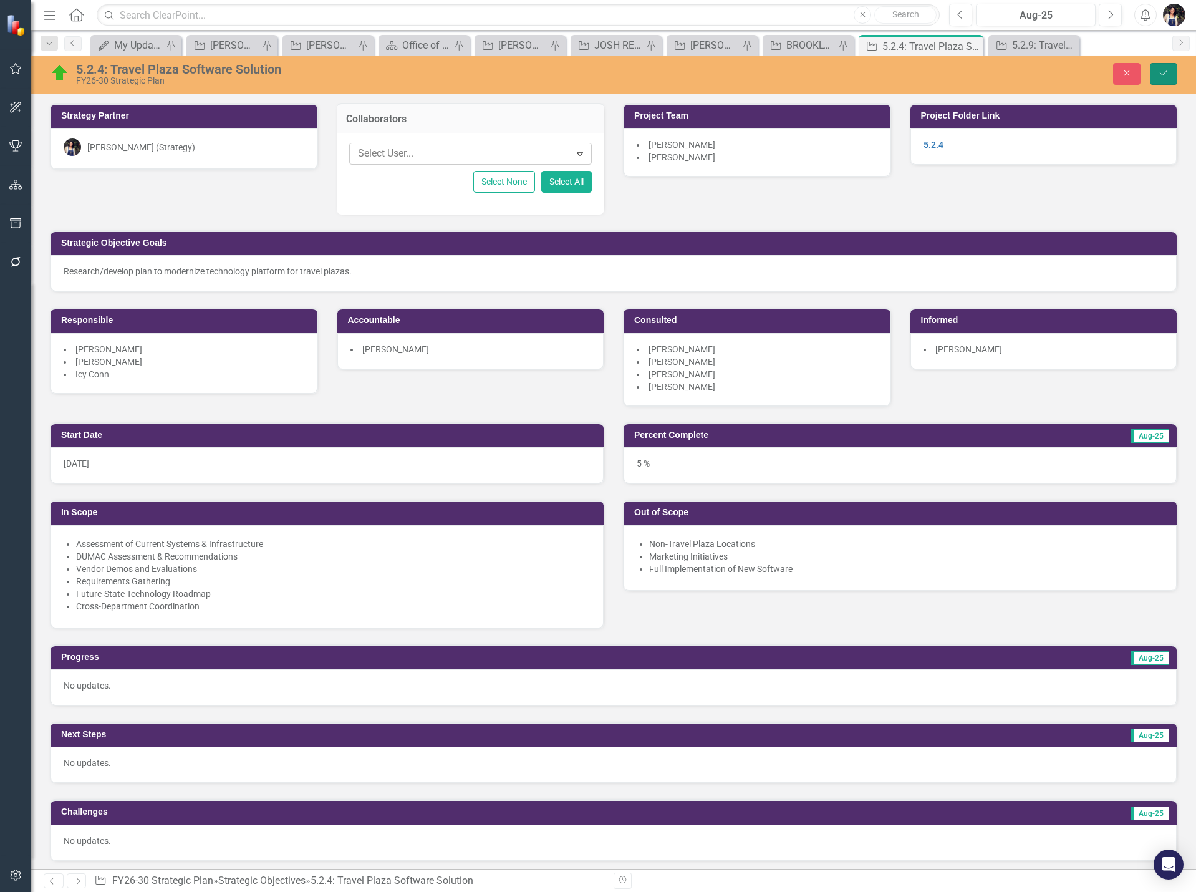
click at [1167, 79] on button "Save" at bounding box center [1163, 74] width 27 height 22
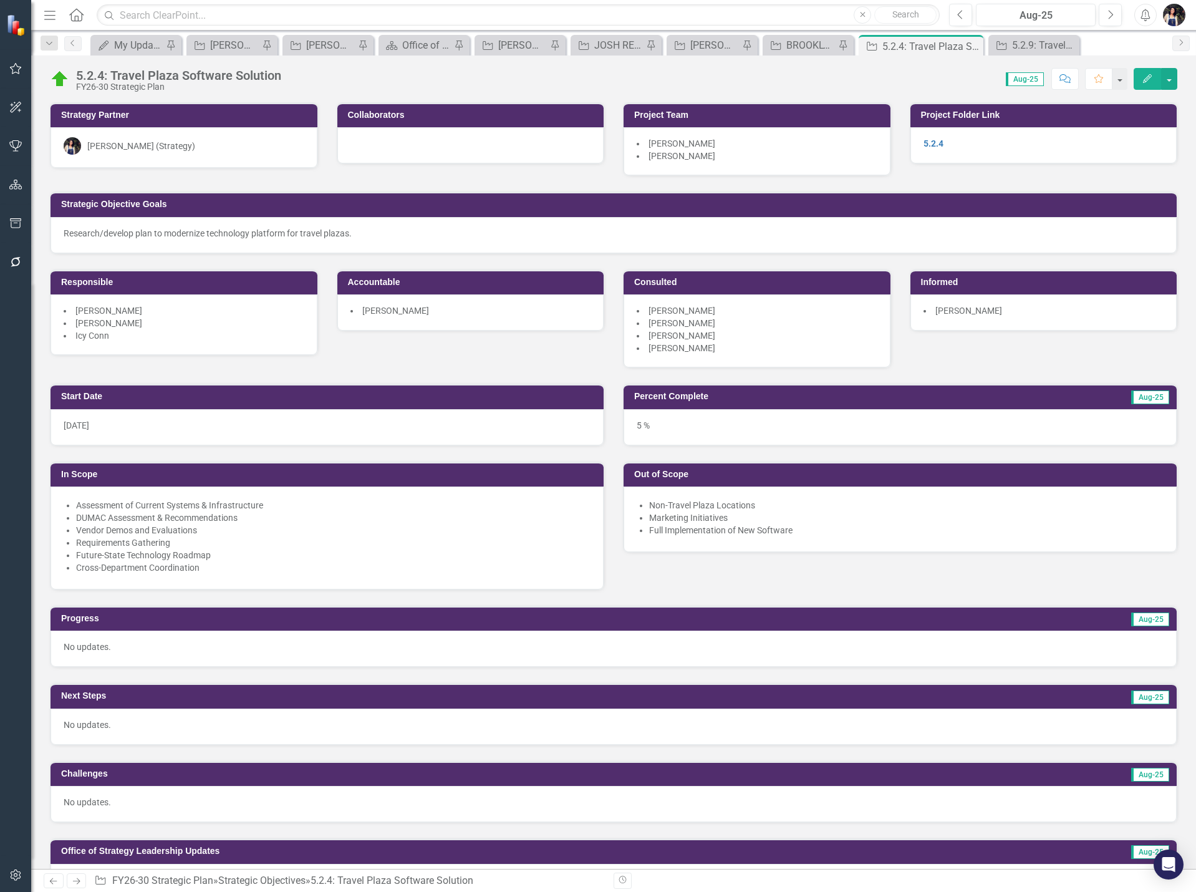
click at [744, 148] on li "[PERSON_NAME]" at bounding box center [757, 143] width 241 height 12
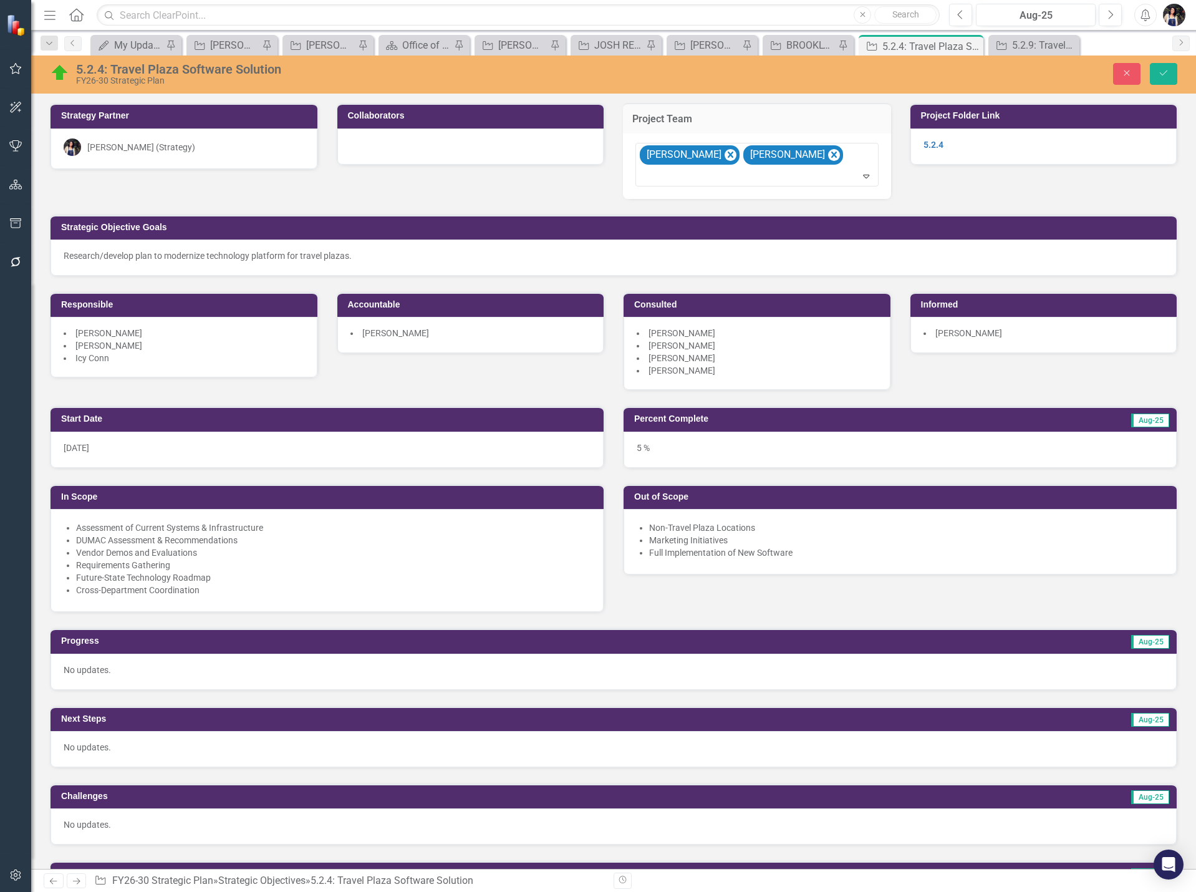
click at [756, 346] on li "[PERSON_NAME]" at bounding box center [757, 345] width 241 height 12
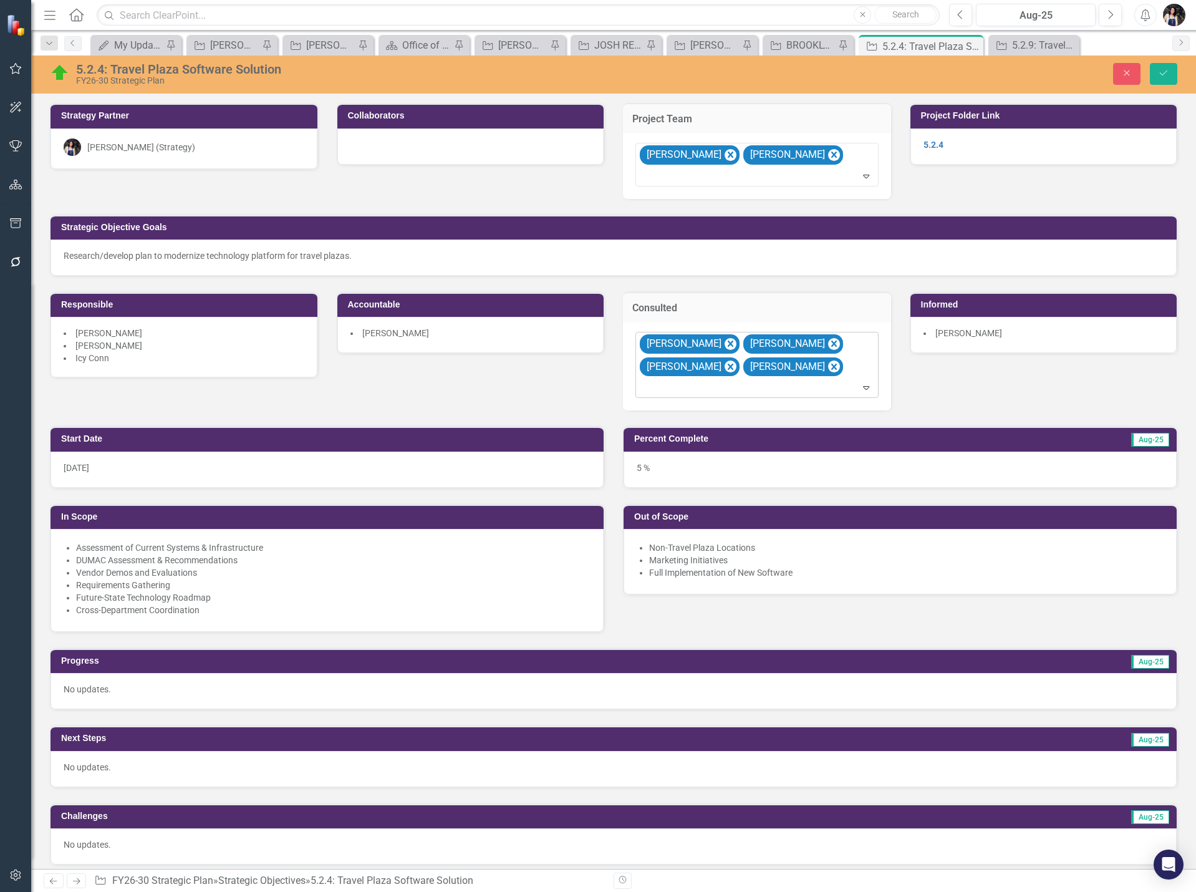
click at [761, 372] on div "[PERSON_NAME] [PERSON_NAME] [PERSON_NAME]" at bounding box center [758, 365] width 240 height 66
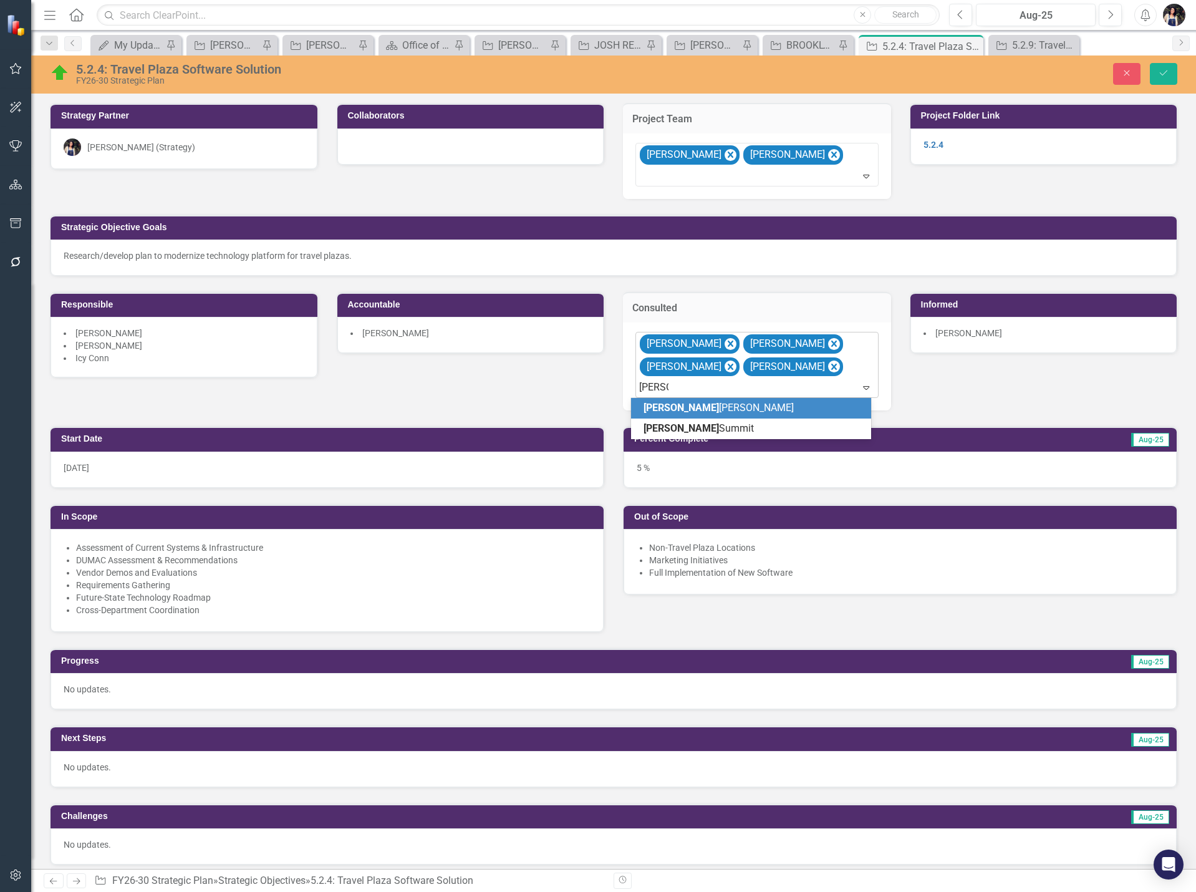
type input "[PERSON_NAME]"
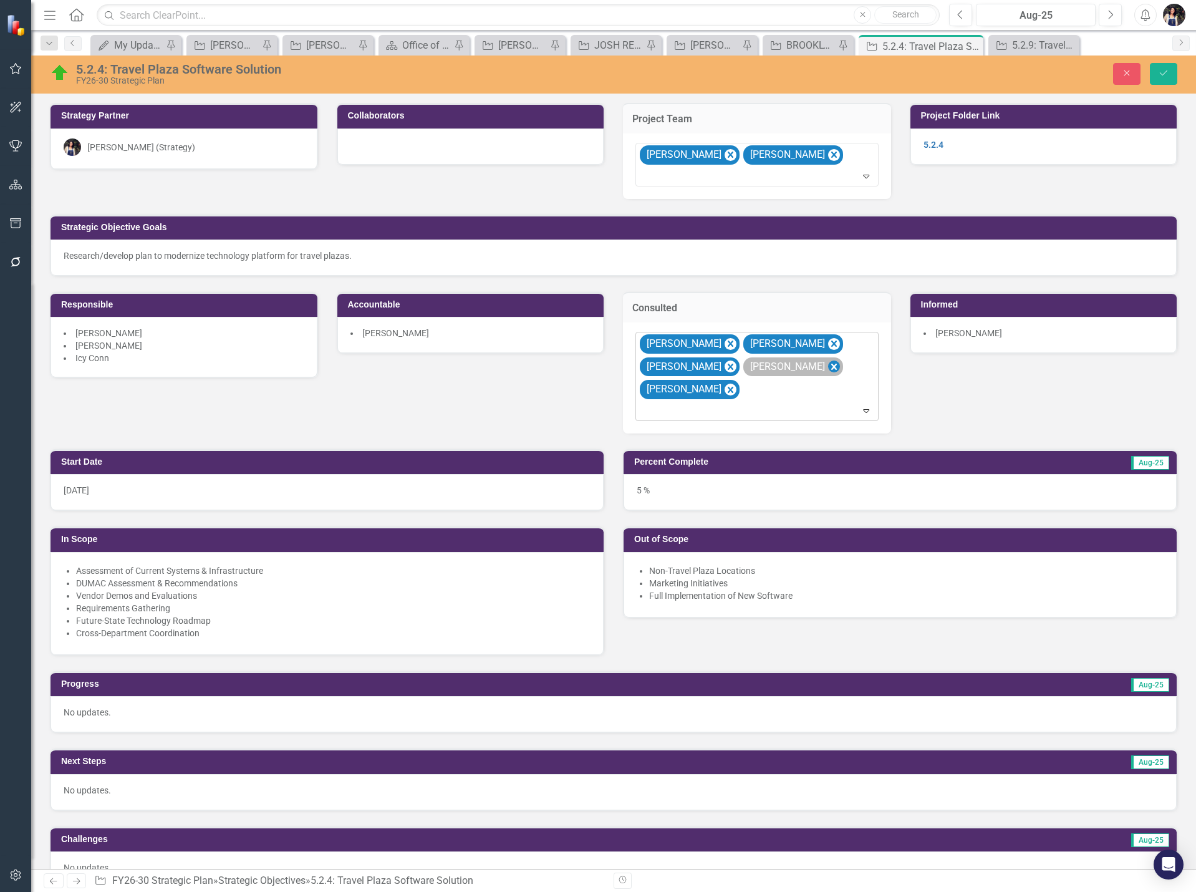
click at [828, 370] on icon "Remove Jamie Summit" at bounding box center [834, 367] width 12 height 16
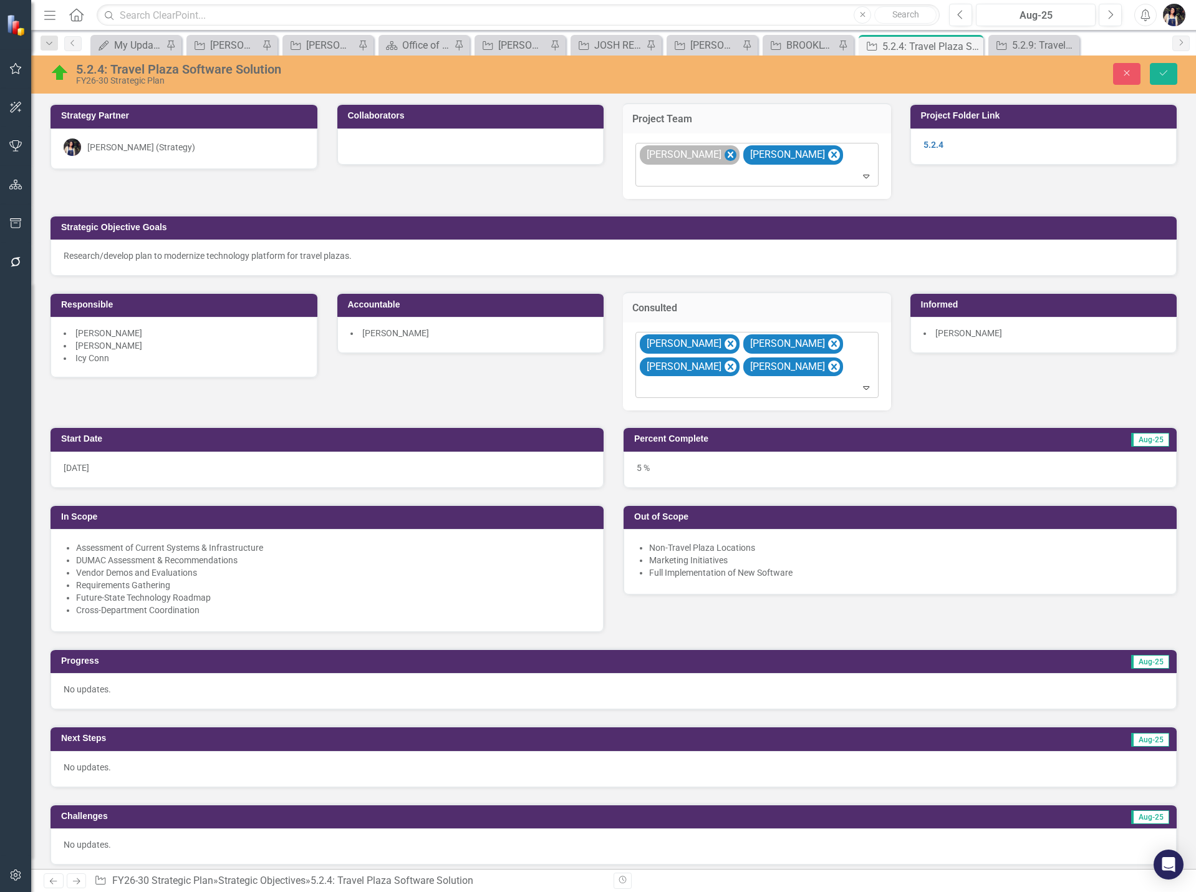
click at [725, 158] on icon "Remove Jamie Summit" at bounding box center [731, 155] width 12 height 16
click at [725, 160] on icon "Remove Shane Burchett" at bounding box center [731, 155] width 12 height 16
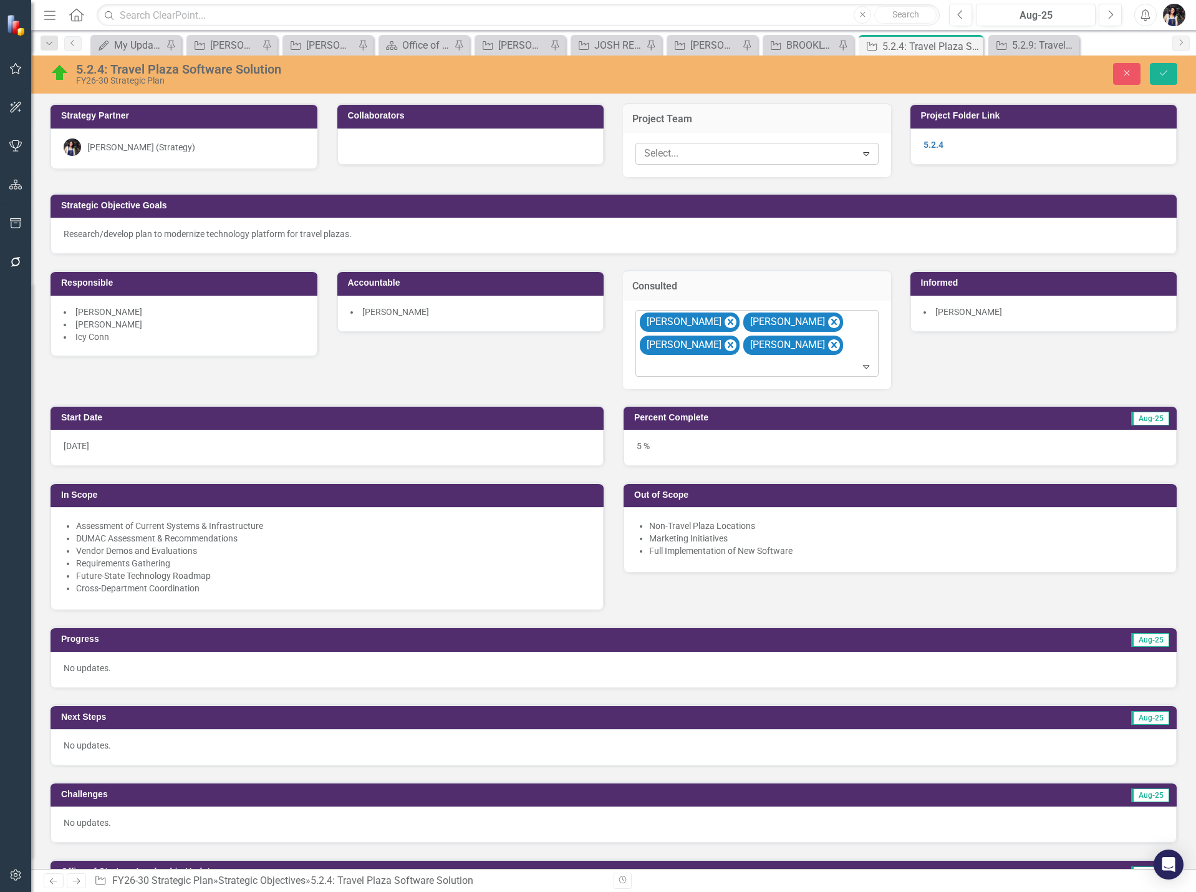
click at [763, 347] on div "[PERSON_NAME] [PERSON_NAME] [PERSON_NAME]" at bounding box center [758, 344] width 240 height 66
type input "[PERSON_NAME]"
click at [1048, 147] on div "5.2.4" at bounding box center [1044, 147] width 267 height 36
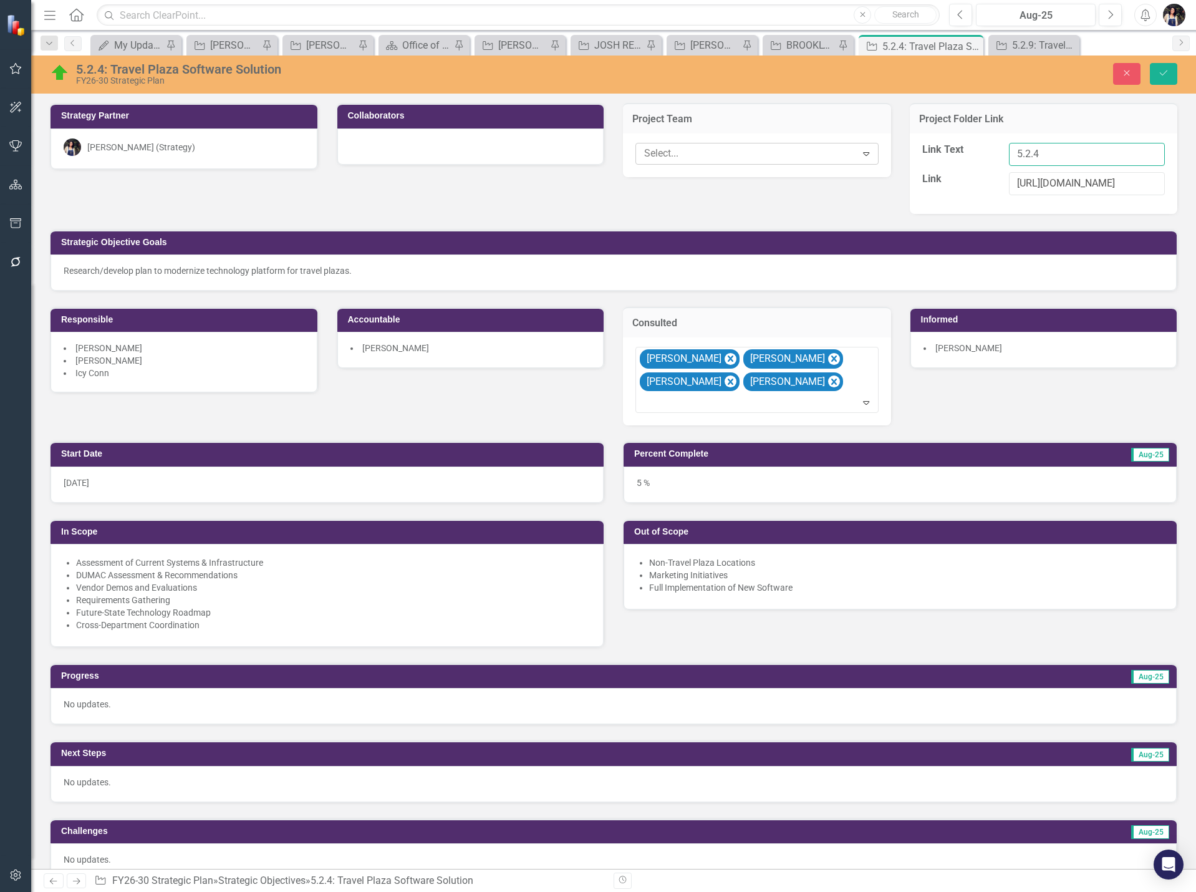
click at [1090, 152] on input "5.2.4" at bounding box center [1087, 154] width 156 height 23
type input "5.2.4 Travel Plaza Software Solution"
click at [1167, 72] on icon "submit" at bounding box center [1163, 72] width 7 height 5
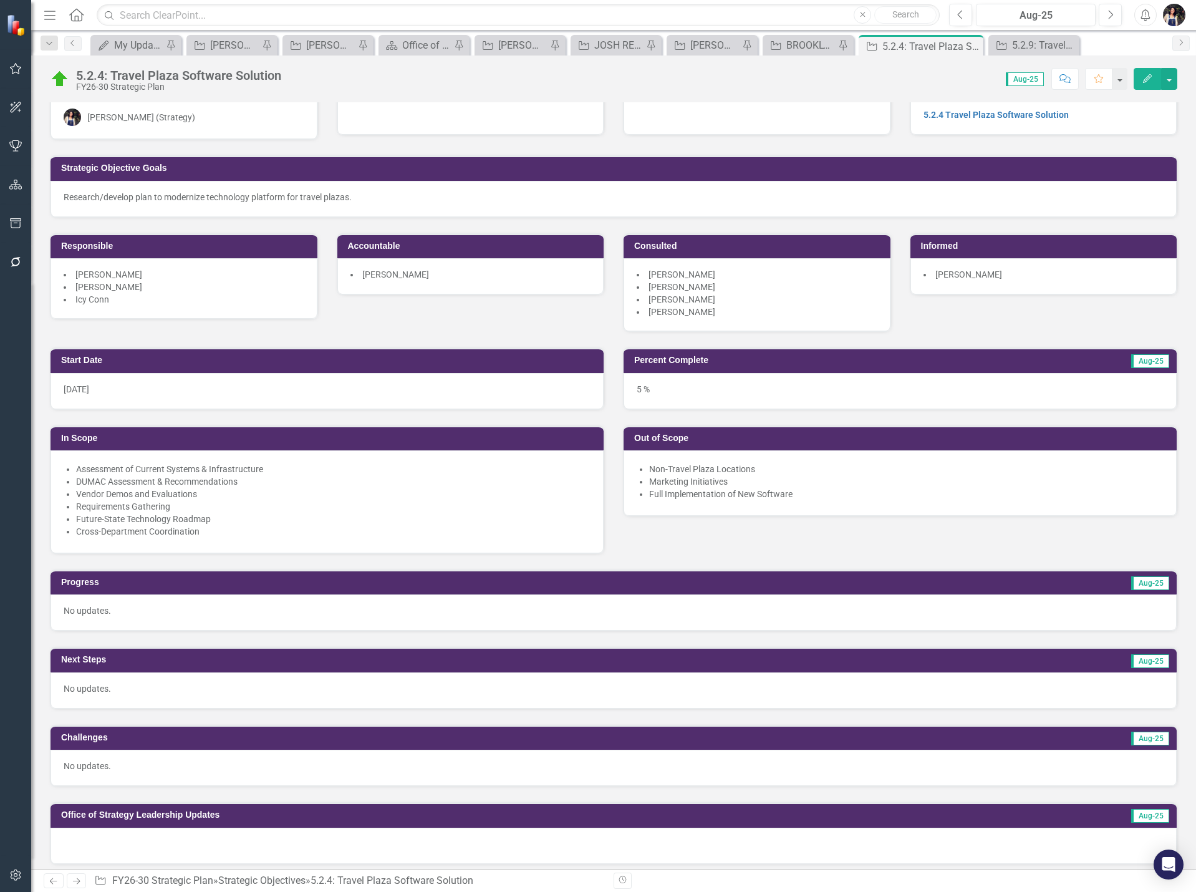
scroll to position [0, 0]
